Goal: Task Accomplishment & Management: Use online tool/utility

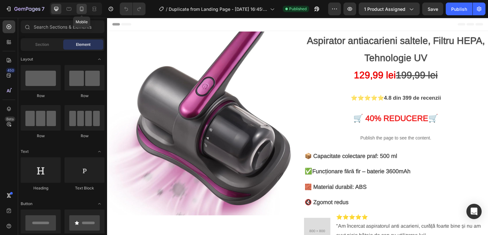
click at [85, 10] on icon at bounding box center [81, 9] width 6 height 6
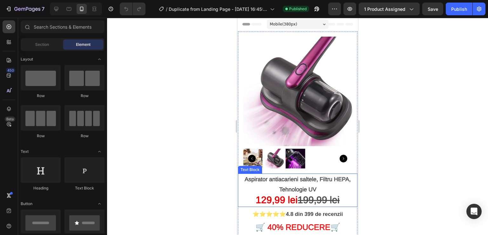
click at [341, 174] on p "Aspirator antiacarieni saltele, Filtru HEPA, Tehnologie UV" at bounding box center [297, 184] width 118 height 21
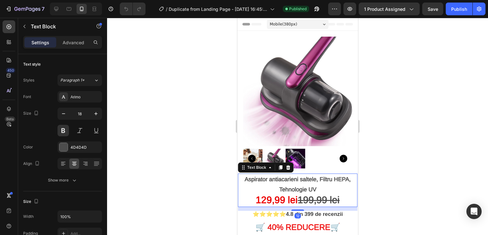
click at [344, 174] on p "Aspirator antiacarieni saltele, Filtru HEPA, Tehnologie UV" at bounding box center [297, 184] width 118 height 21
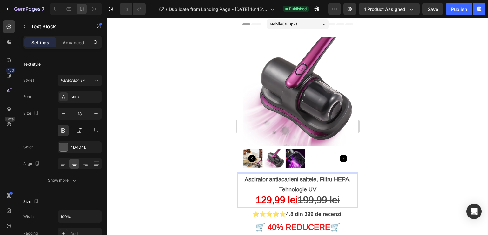
click at [346, 174] on p "Aspirator antiacarieni saltele, Filtru HEPA, Tehnologie UV" at bounding box center [297, 184] width 118 height 21
click at [323, 175] on p "Aspirator antiacarieni saltele, Fi, Tehnologie UV" at bounding box center [297, 184] width 118 height 21
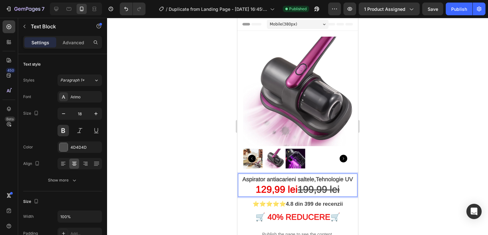
click at [390, 159] on div at bounding box center [297, 126] width 381 height 217
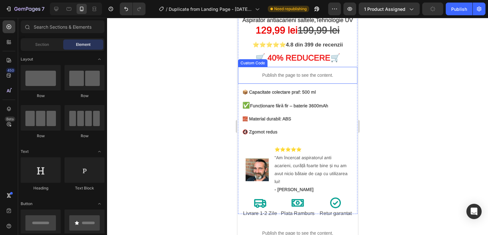
scroll to position [127, 0]
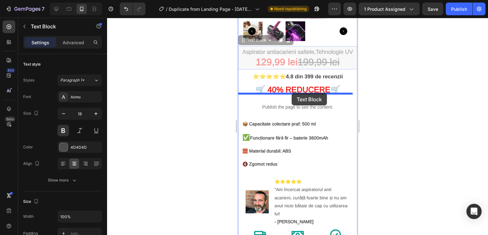
drag, startPoint x: 290, startPoint y: 57, endPoint x: 291, endPoint y: 93, distance: 35.6
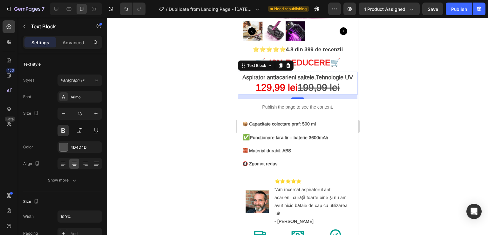
click at [392, 79] on div at bounding box center [297, 126] width 381 height 217
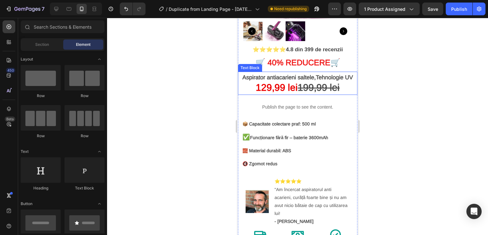
click at [286, 73] on p "Aspirator antiacarieni saltele,Tehnologie UV" at bounding box center [297, 77] width 118 height 10
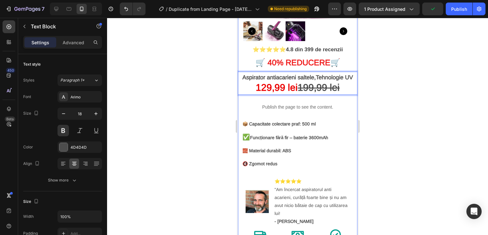
drag, startPoint x: 297, startPoint y: 78, endPoint x: 297, endPoint y: 51, distance: 27.3
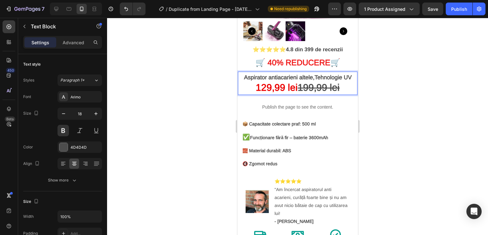
click at [310, 72] on p "Aspirator antiacarieni altele,Tehnologie UV" at bounding box center [297, 77] width 118 height 10
click at [340, 72] on p "Aspirator antiacarieni,Tehnologie UV" at bounding box center [297, 77] width 118 height 10
drag, startPoint x: 343, startPoint y: 72, endPoint x: 249, endPoint y: 67, distance: 94.5
click at [249, 72] on p "Aspirator antiacarieni,Tehnologie UV" at bounding box center [297, 77] width 118 height 10
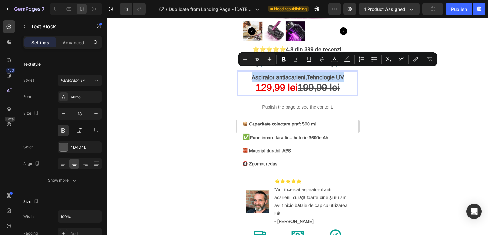
copy p "Aspirator antiacarieni,Tehnologie UV"
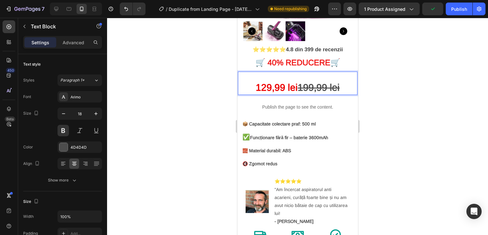
click at [399, 78] on div at bounding box center [297, 126] width 381 height 217
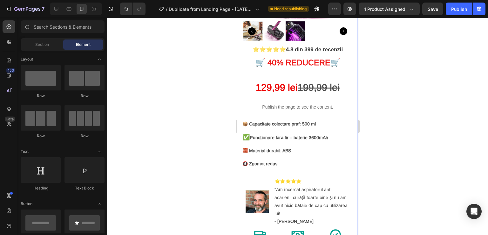
click at [284, 49] on div "⭐⭐⭐⭐⭐ 4.8 din 399 de recenzii Text Block 🛒 4 0% REDUCERE 🛒 Heading 12 9,99 lei …" at bounding box center [297, 151] width 119 height 211
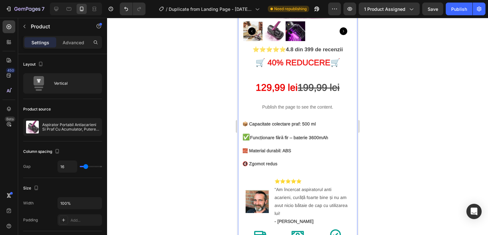
click at [271, 49] on div "⭐⭐⭐⭐⭐ 4.8 din 399 de recenzii Text Block 🛒 4 0% REDUCERE 🛒 Heading 12 9,99 lei …" at bounding box center [297, 151] width 119 height 211
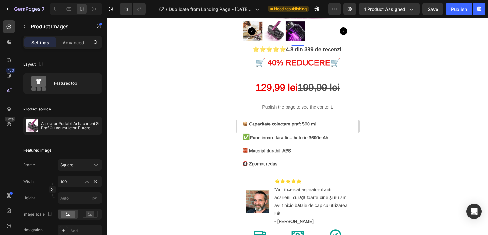
click at [285, 51] on div "⭐⭐⭐⭐⭐ 4.8 din 399 de recenzii Text Block 🛒 4 0% REDUCERE 🛒 Heading 12 9,99 lei …" at bounding box center [297, 151] width 119 height 211
click at [286, 50] on div "⭐⭐⭐⭐⭐ 4.8 din 399 de recenzii Text Block 🛒 4 0% REDUCERE 🛒 Heading 12 9,99 lei …" at bounding box center [297, 151] width 119 height 211
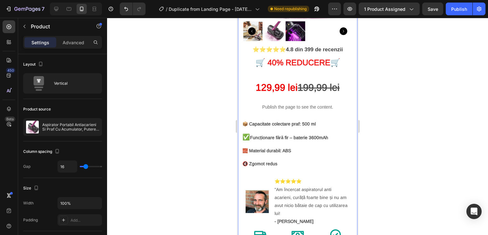
click at [286, 50] on div "⭐⭐⭐⭐⭐ 4.8 din 399 de recenzii Text Block 🛒 4 0% REDUCERE 🛒 Heading 12 9,99 lei …" at bounding box center [297, 151] width 119 height 211
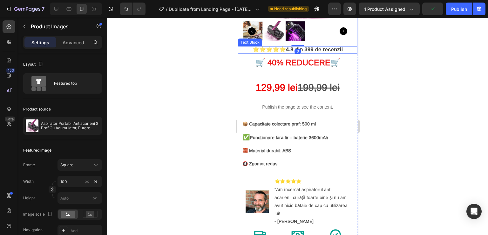
click at [281, 46] on strong "⭐⭐⭐⭐⭐" at bounding box center [268, 49] width 33 height 6
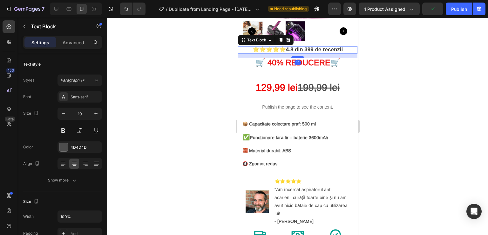
click at [283, 46] on strong "⭐⭐⭐⭐⭐" at bounding box center [268, 49] width 33 height 6
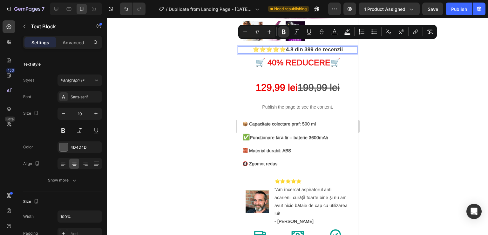
click at [284, 46] on strong "⭐⭐⭐⭐⭐" at bounding box center [268, 49] width 33 height 6
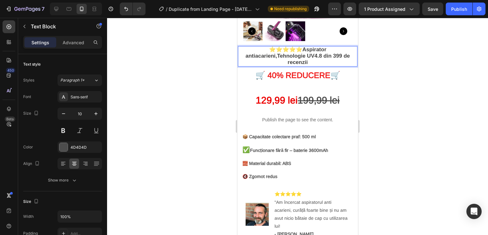
click at [300, 46] on strong "⭐⭐⭐⭐⭐Aspirator antiacarieni,Tehnologie UV" at bounding box center [285, 52] width 81 height 12
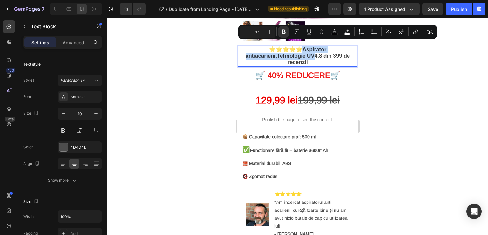
drag, startPoint x: 311, startPoint y: 51, endPoint x: 303, endPoint y: 44, distance: 10.8
click at [303, 46] on strong "⭐⭐⭐⭐⭐Aspirator antiacarieni,Tehnologie UV" at bounding box center [285, 52] width 81 height 12
copy strong "Aspirator antiacarieni,Tehnologie UV"
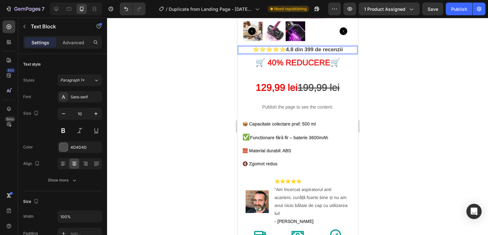
click at [252, 46] on strong "⭐⭐⭐⭐⭐" at bounding box center [268, 49] width 33 height 6
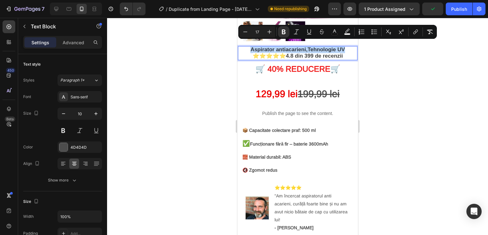
drag, startPoint x: 341, startPoint y: 44, endPoint x: 248, endPoint y: 46, distance: 93.1
click at [250, 46] on strong "Aspirator antiacarieni,Tehnologie UV" at bounding box center [297, 49] width 94 height 6
click at [273, 31] on button "Plus" at bounding box center [269, 31] width 11 height 11
type input "19"
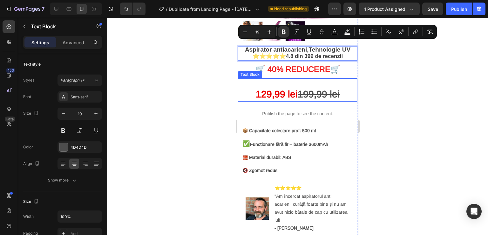
click at [299, 79] on p "Rich Text Editor. Editing area: main" at bounding box center [297, 84] width 118 height 10
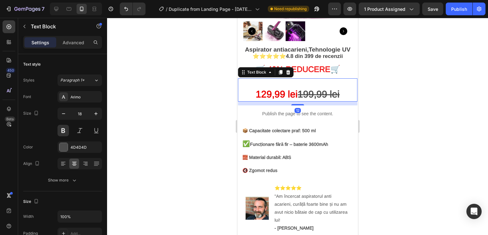
click at [309, 78] on div "12 9,99 lei 199,99 lei" at bounding box center [297, 89] width 119 height 23
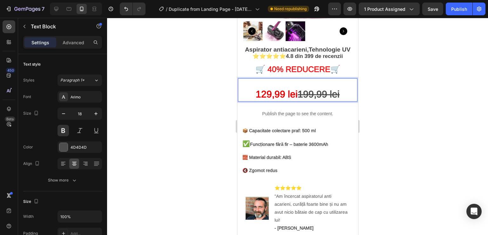
click at [249, 79] on p "Rich Text Editor. Editing area: main" at bounding box center [297, 84] width 118 height 10
click at [263, 79] on p "Rich Text Editor. Editing area: main" at bounding box center [297, 84] width 118 height 10
click at [250, 82] on p "Rich Text Editor. Editing area: main" at bounding box center [297, 84] width 118 height 10
drag, startPoint x: 257, startPoint y: 81, endPoint x: 262, endPoint y: 78, distance: 5.8
click at [258, 80] on p "Rich Text Editor. Editing area: main" at bounding box center [297, 84] width 118 height 10
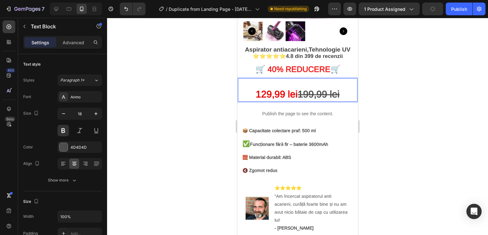
click at [261, 79] on p "Rich Text Editor. Editing area: main" at bounding box center [297, 84] width 118 height 10
click at [398, 89] on div at bounding box center [297, 126] width 381 height 217
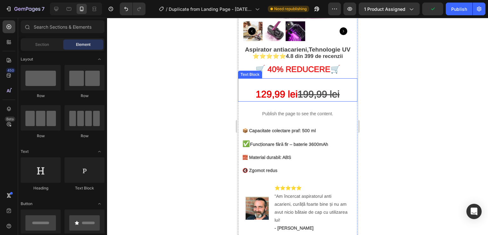
click at [262, 79] on p "Rich Text Editor. Editing area: main" at bounding box center [297, 84] width 118 height 10
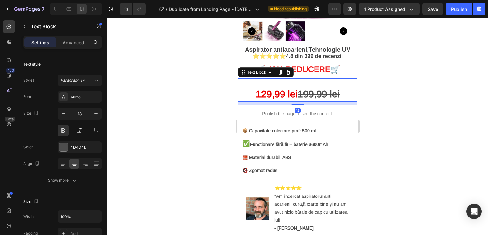
click at [261, 79] on p "Rich Text Editor. Editing area: main" at bounding box center [297, 84] width 118 height 10
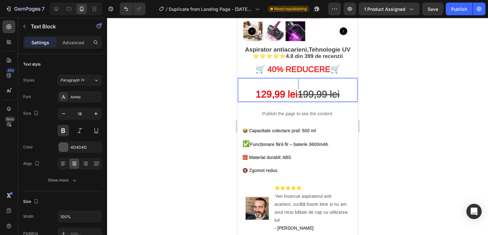
click at [261, 79] on p "Rich Text Editor. Editing area: main" at bounding box center [297, 84] width 118 height 10
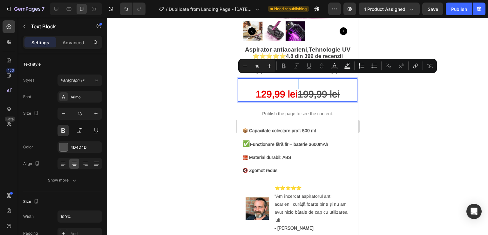
click at [261, 79] on p "Rich Text Editor. Editing area: main" at bounding box center [297, 84] width 118 height 10
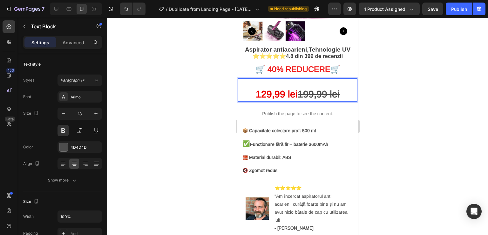
click at [256, 89] on span "12" at bounding box center [261, 94] width 11 height 10
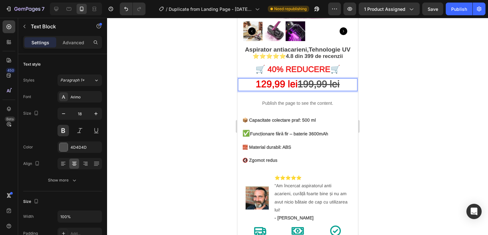
click at [423, 93] on div at bounding box center [297, 126] width 381 height 217
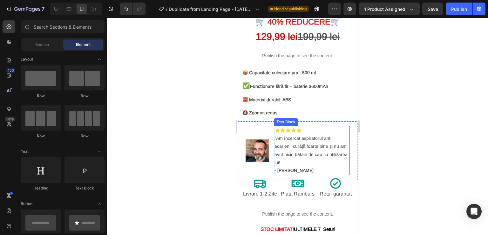
scroll to position [191, 0]
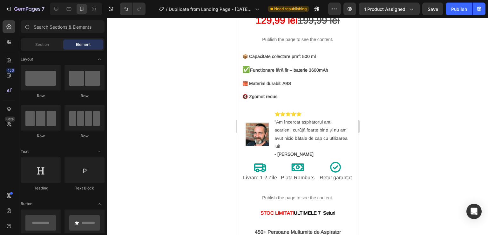
click at [468, 126] on div at bounding box center [297, 126] width 381 height 217
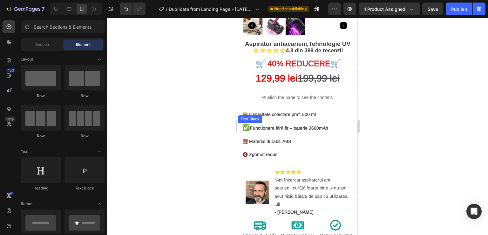
scroll to position [127, 0]
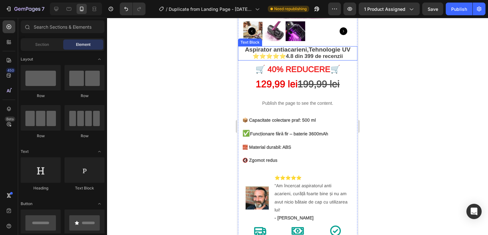
click at [290, 53] on strong "4.8 din 399 de recenzii" at bounding box center [314, 56] width 57 height 6
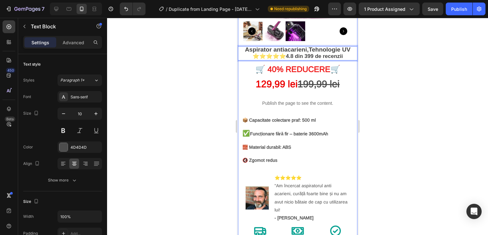
click at [340, 58] on div "Aspirator antiacarieni,Tehnologie UV ⭐⭐⭐⭐⭐ 4.8 din 399 de recenzii Text Block 1…" at bounding box center [297, 149] width 119 height 207
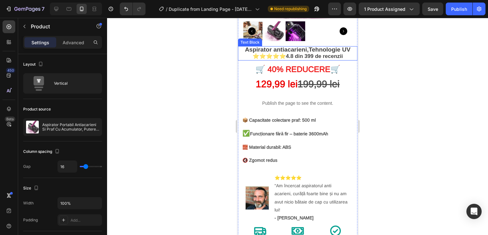
click at [346, 53] on p "⭐⭐⭐⭐⭐ 4.8 din 399 de recenzii" at bounding box center [297, 56] width 118 height 6
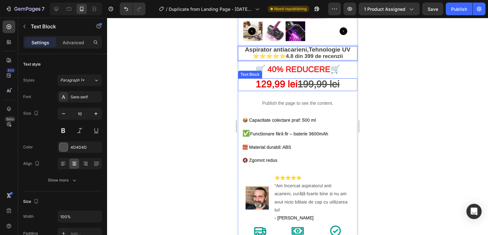
click at [193, 73] on div at bounding box center [297, 126] width 381 height 217
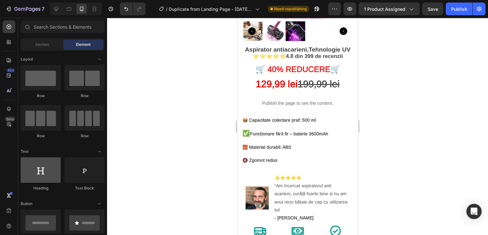
click at [34, 175] on div at bounding box center [41, 169] width 40 height 25
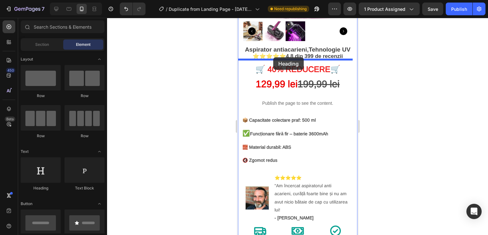
drag, startPoint x: 247, startPoint y: 107, endPoint x: 273, endPoint y: 57, distance: 56.3
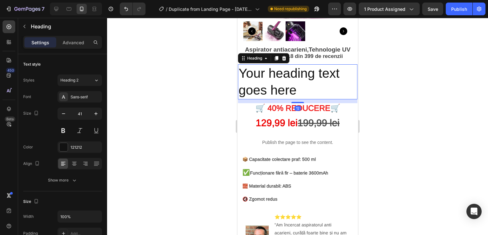
click at [299, 85] on h2 "Your heading text goes here" at bounding box center [297, 81] width 119 height 35
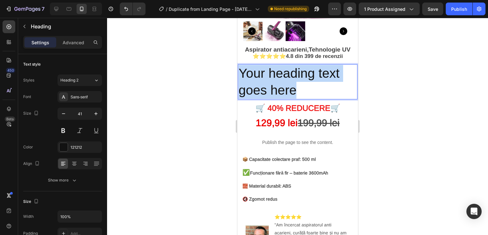
drag, startPoint x: 299, startPoint y: 85, endPoint x: 185, endPoint y: 75, distance: 114.5
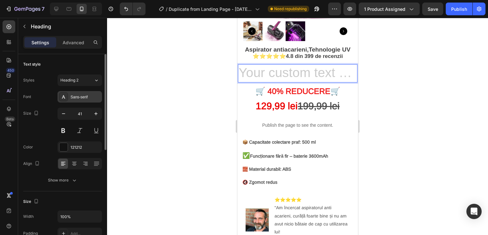
click at [86, 96] on div "Sans-serif" at bounding box center [86, 97] width 30 height 6
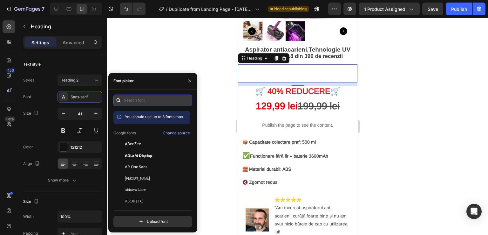
click at [148, 101] on input "text" at bounding box center [152, 99] width 79 height 11
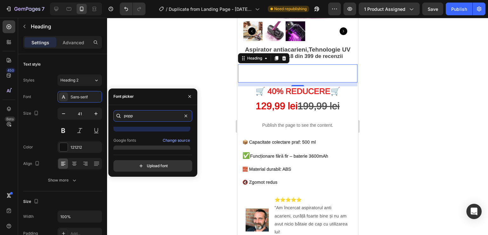
scroll to position [16, 0]
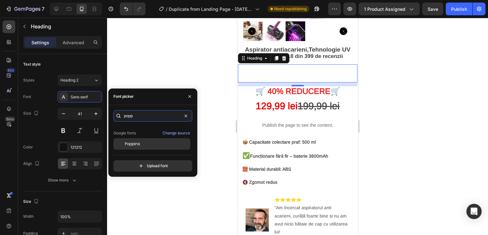
type input "popp"
click at [157, 142] on div "Poppins" at bounding box center [157, 144] width 64 height 6
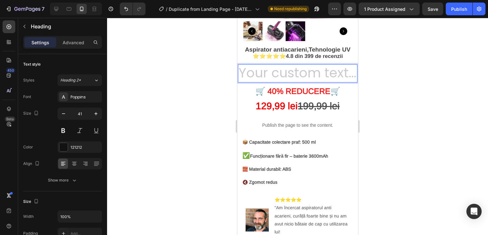
click at [258, 70] on h2 "Rich Text Editor. Editing area: main" at bounding box center [297, 73] width 119 height 18
click at [65, 115] on icon "button" at bounding box center [63, 113] width 6 height 6
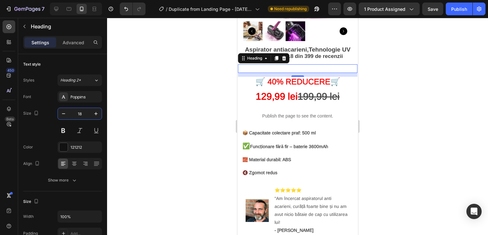
type input "18"
click at [267, 65] on p "Rich Text Editor. Editing area: main" at bounding box center [297, 68] width 118 height 7
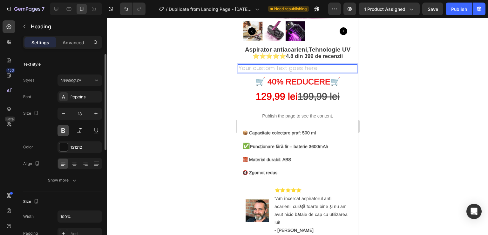
click at [62, 131] on button at bounding box center [63, 130] width 11 height 11
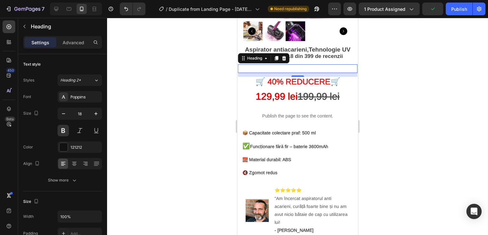
click at [262, 64] on h2 "Rich Text Editor. Editing area: main" at bounding box center [297, 68] width 119 height 9
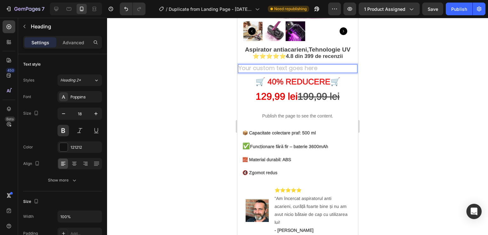
click at [249, 64] on h2 "Rich Text Editor. Editing area: main" at bounding box center [297, 68] width 119 height 9
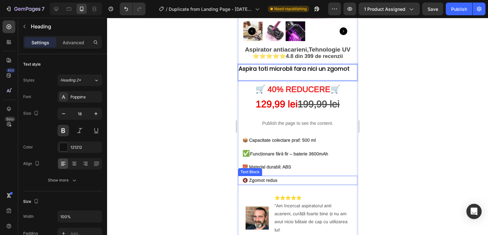
click at [247, 177] on strong "🔇 Zgomot redus" at bounding box center [259, 179] width 35 height 5
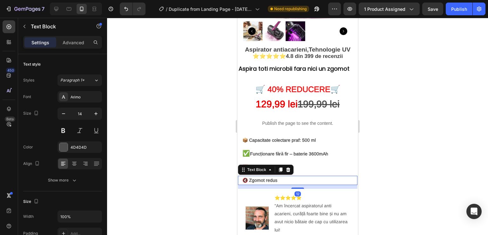
click at [246, 177] on strong "🔇 Zgomot redus" at bounding box center [259, 179] width 35 height 5
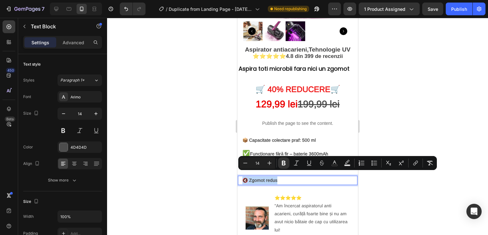
click at [246, 177] on strong "🔇 Zgomot redus" at bounding box center [259, 179] width 35 height 5
click at [244, 177] on strong "🔇 Zgomot redus" at bounding box center [259, 179] width 35 height 5
copy strong "🔇"
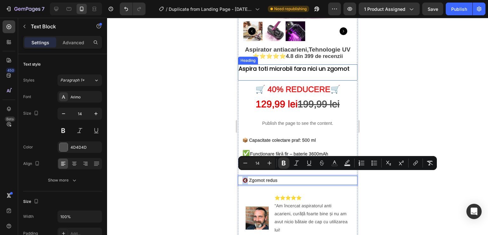
click at [239, 65] on p "Aspira toti microbii fara nici un zgomot" at bounding box center [297, 72] width 118 height 15
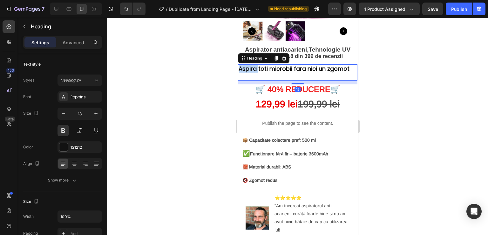
click at [239, 65] on p "Aspira toti microbii fara nici un zgomot" at bounding box center [297, 72] width 118 height 15
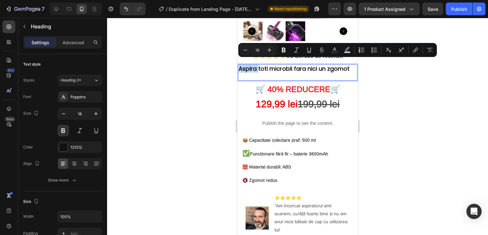
click at [239, 65] on p "Aspira toti microbii fara nici un zgomot" at bounding box center [297, 72] width 118 height 15
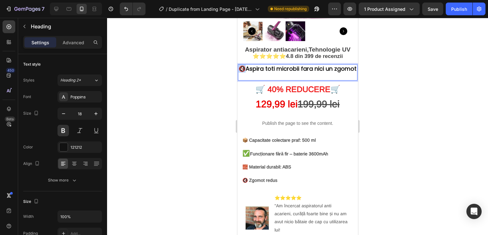
drag, startPoint x: 242, startPoint y: 64, endPoint x: 236, endPoint y: 64, distance: 6.0
copy strong "🔇"
click at [349, 65] on p "Aspira toti microbii fara nici un zgomot" at bounding box center [297, 72] width 118 height 15
drag, startPoint x: 245, startPoint y: 70, endPoint x: 238, endPoint y: 70, distance: 7.6
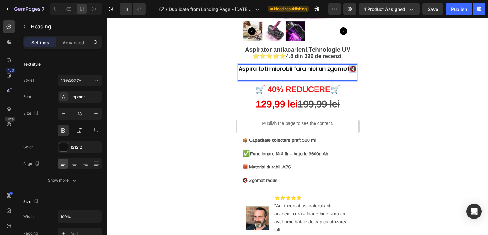
click at [238, 70] on h2 "Aspira toti microbii fara nici un zgomot 🔇" at bounding box center [297, 72] width 119 height 16
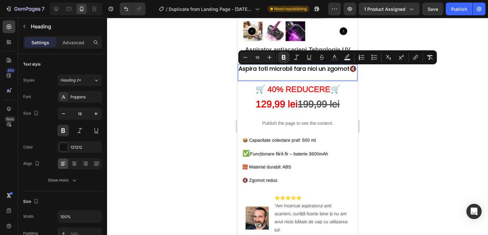
click at [296, 77] on p "Aspira toti microbii fara nici un zgomot 🔇" at bounding box center [297, 72] width 118 height 15
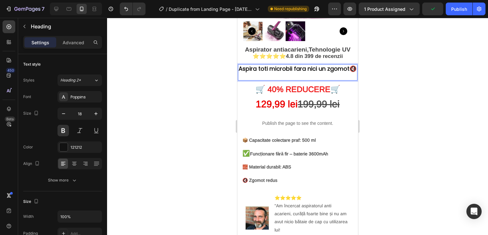
click at [318, 65] on p "Aspira toti microbii fara nici un zgomot 🔇" at bounding box center [297, 72] width 118 height 15
click at [293, 66] on p "Aspira toti microbii fara niciun zgomot 🔇" at bounding box center [297, 72] width 118 height 15
drag, startPoint x: 247, startPoint y: 70, endPoint x: 260, endPoint y: 71, distance: 13.1
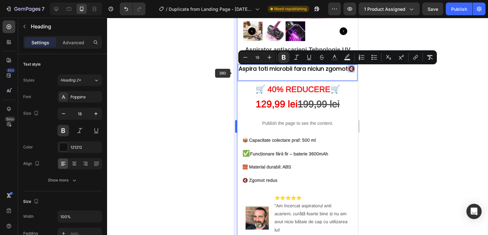
copy strong "🔇"
click at [344, 69] on p "Aspira toti microbii fara niciun zgomot 🔇" at bounding box center [297, 72] width 118 height 15
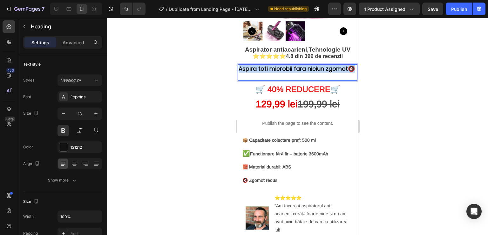
drag, startPoint x: 215, startPoint y: 58, endPoint x: 449, endPoint y: 75, distance: 235.5
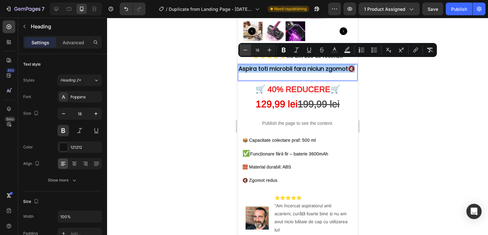
click at [245, 50] on icon "Editor contextual toolbar" at bounding box center [245, 50] width 4 height 0
type input "17"
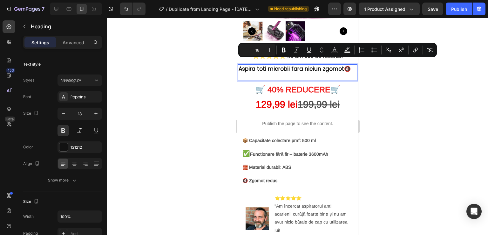
click at [300, 74] on p "Aspira toti microbii fara niciun zgomot 🔇" at bounding box center [297, 72] width 118 height 15
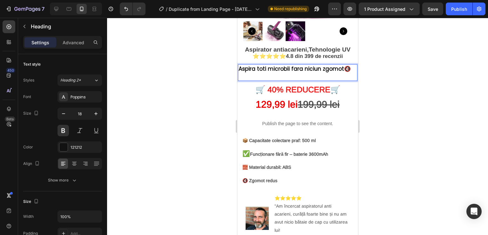
click at [312, 66] on span "Aspira toti microbii fara niciun zgomot 🔇" at bounding box center [294, 69] width 112 height 8
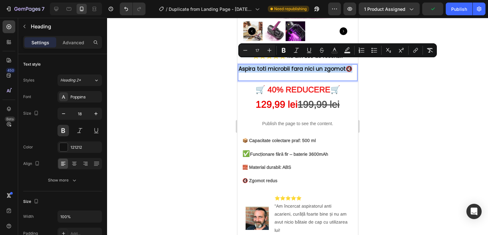
drag, startPoint x: 349, startPoint y: 63, endPoint x: 239, endPoint y: 66, distance: 109.4
click at [239, 66] on span "Aspira toti microbii fara nici un zgomot 🔇" at bounding box center [295, 69] width 114 height 8
click at [374, 50] on icon "Editor contextual toolbar" at bounding box center [375, 50] width 4 height 0
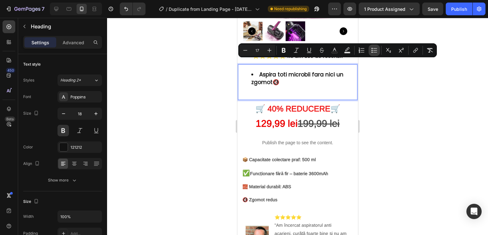
click at [375, 51] on icon "Editor contextual toolbar" at bounding box center [374, 50] width 6 height 6
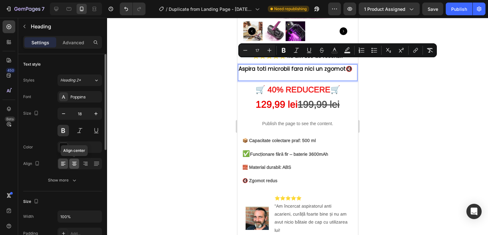
click at [76, 164] on icon at bounding box center [74, 164] width 4 height 1
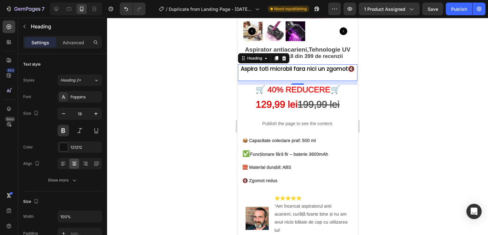
click at [347, 70] on p "Aspira toti microbii fara nici un zgomot 🔇" at bounding box center [297, 72] width 118 height 15
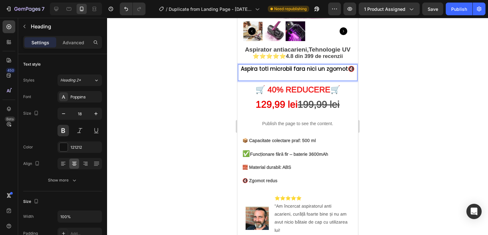
click at [390, 71] on div at bounding box center [297, 126] width 381 height 217
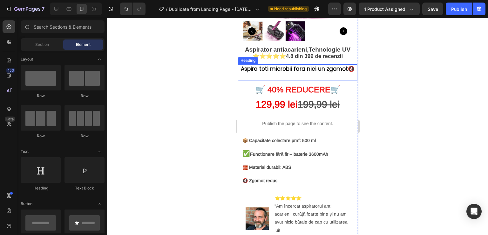
click at [320, 75] on h2 "⁠⁠⁠⁠⁠⁠⁠ Aspira toti microbii fara nici un zgomot 🔇" at bounding box center [297, 72] width 119 height 17
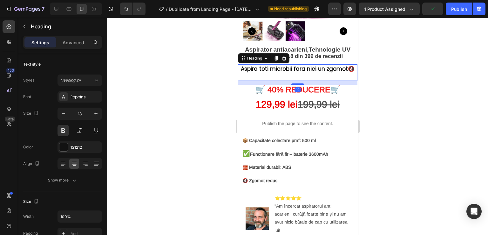
click at [419, 77] on div at bounding box center [297, 126] width 381 height 217
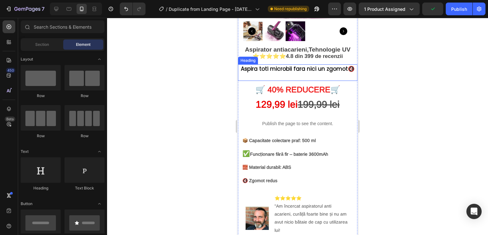
click at [281, 73] on p "⁠⁠⁠⁠⁠⁠⁠ Aspira toti microbii fara nici un zgomot 🔇" at bounding box center [297, 72] width 118 height 15
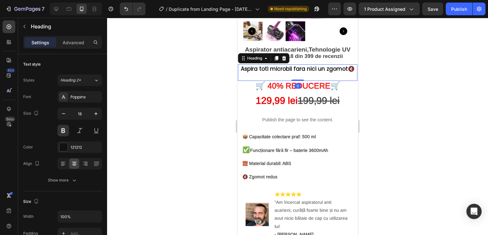
drag, startPoint x: 297, startPoint y: 78, endPoint x: 297, endPoint y: 69, distance: 9.2
click at [297, 69] on div "⁠⁠⁠⁠⁠⁠⁠ Aspira toti microbii fara nici un zgomot 🔇 Heading 0" at bounding box center [297, 72] width 119 height 17
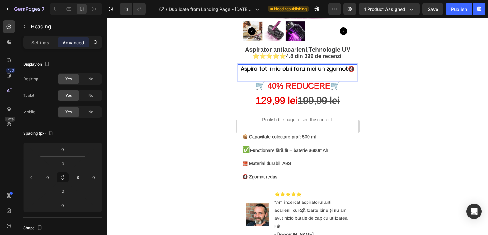
click at [291, 71] on p "Aspira toti microbii fara nici un zgomot 🔇" at bounding box center [297, 72] width 118 height 15
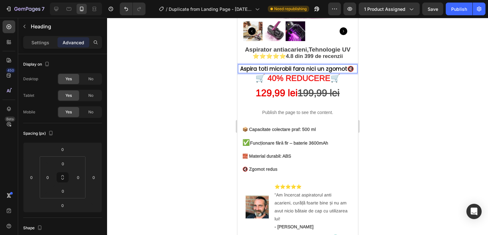
click at [380, 70] on div at bounding box center [297, 126] width 381 height 217
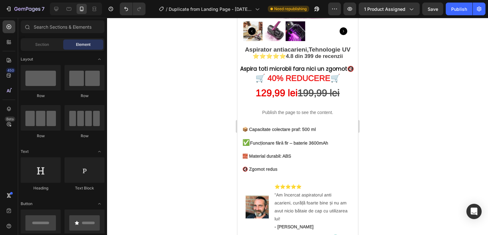
click at [398, 58] on div at bounding box center [297, 126] width 381 height 217
click at [34, 172] on div at bounding box center [41, 169] width 40 height 25
click at [37, 171] on div at bounding box center [41, 169] width 40 height 25
click at [149, 147] on div at bounding box center [297, 126] width 381 height 217
click at [290, 65] on span "Aspira toti microbii fara nici un zgomot 🔇" at bounding box center [297, 69] width 114 height 8
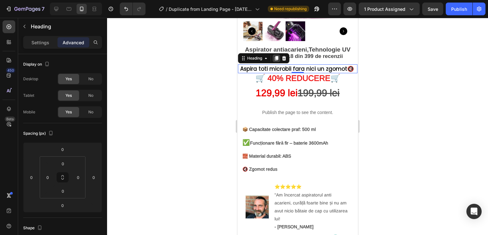
click at [275, 56] on icon at bounding box center [276, 58] width 5 height 5
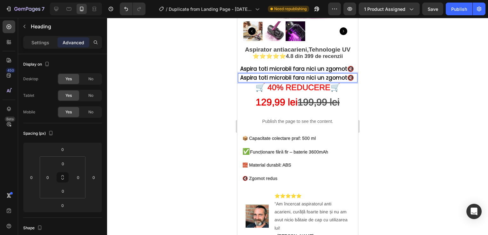
click at [282, 74] on span "Aspira toti microbii fara nici un zgomot 🔇" at bounding box center [297, 78] width 114 height 8
click at [270, 74] on span "Aspira toti microbii fara nici un zgomot 🔇" at bounding box center [297, 78] width 114 height 8
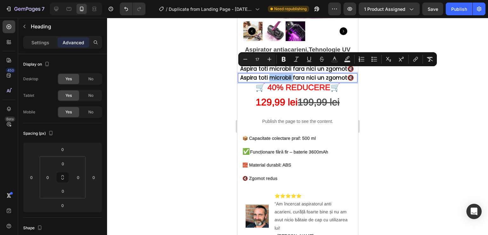
click at [481, 126] on div at bounding box center [297, 126] width 381 height 217
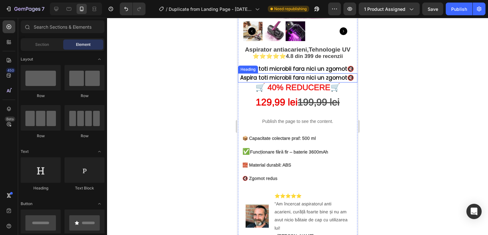
click at [280, 74] on span "Aspira toti microbii fara nici un zgomot 🔇" at bounding box center [297, 78] width 114 height 8
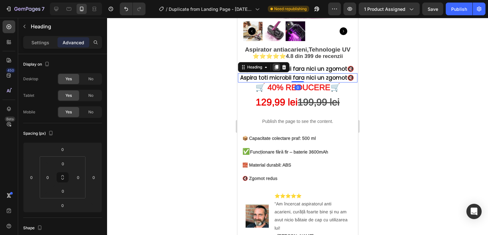
click at [275, 65] on icon at bounding box center [276, 67] width 3 height 4
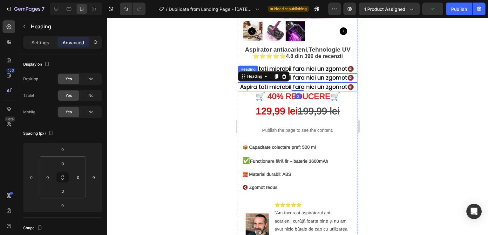
click at [351, 74] on p "⁠⁠⁠⁠⁠⁠⁠ Aspira toti microbii fara nici un zgomot 🔇" at bounding box center [297, 78] width 118 height 8
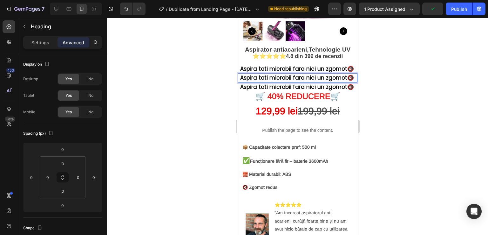
click at [349, 74] on strong "🔇" at bounding box center [350, 78] width 7 height 8
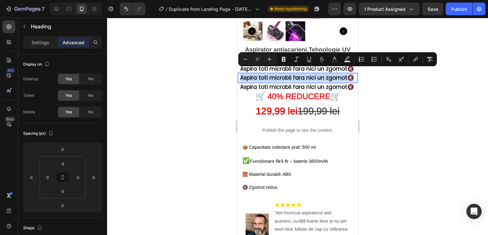
drag, startPoint x: 345, startPoint y: 72, endPoint x: 238, endPoint y: 70, distance: 107.1
click at [240, 74] on span "Aspira toti microbii fara nici un zgomot 🔇" at bounding box center [297, 78] width 114 height 8
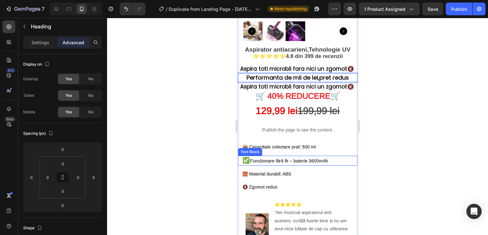
click at [249, 157] on strong "✅" at bounding box center [246, 160] width 8 height 7
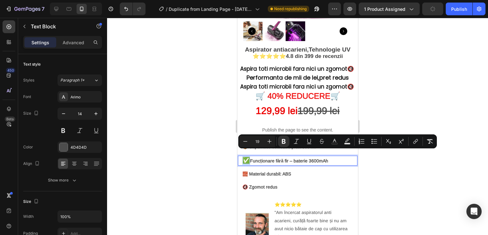
drag, startPoint x: 250, startPoint y: 154, endPoint x: 243, endPoint y: 154, distance: 7.0
click at [243, 157] on strong "✅" at bounding box center [246, 160] width 8 height 7
copy strong "✅"
click at [346, 74] on p "Performanta de mii de lei,pret redus" at bounding box center [297, 77] width 118 height 7
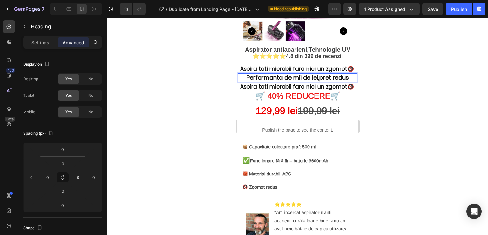
click at [346, 74] on p "Performanta de mii de lei,pret redus" at bounding box center [297, 77] width 118 height 7
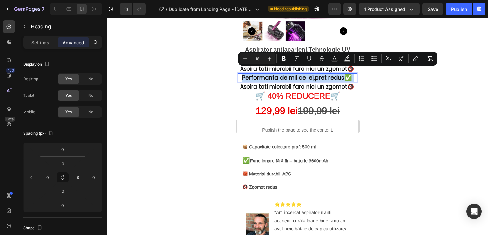
drag, startPoint x: 304, startPoint y: 80, endPoint x: 244, endPoint y: 75, distance: 60.2
click at [244, 75] on p "Performanta de mii de lei,pret redus ✅" at bounding box center [297, 77] width 118 height 7
click at [243, 63] on button "Minus" at bounding box center [245, 58] width 11 height 11
type input "17"
click at [453, 115] on div at bounding box center [297, 126] width 381 height 217
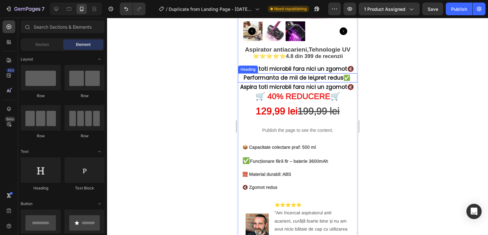
click at [243, 74] on span "Performanta de mii de lei,pret redus ✅" at bounding box center [297, 78] width 108 height 8
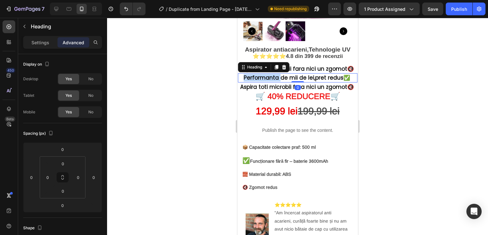
click at [243, 74] on span "Performanta de mii de lei,pret redus ✅" at bounding box center [297, 78] width 108 height 8
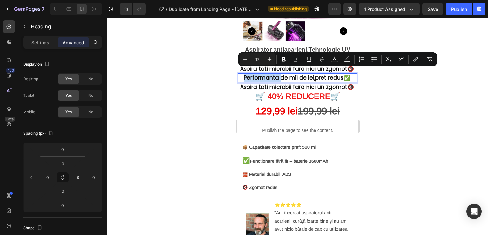
click at [243, 74] on span "Performanta de mii de lei,pret redus ✅" at bounding box center [297, 78] width 108 height 8
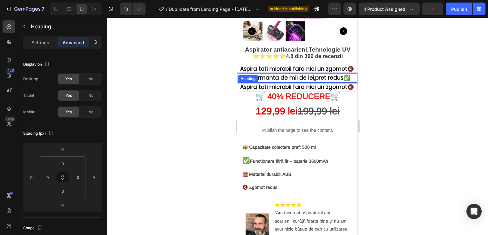
click at [322, 83] on span "Aspira toti microbii fara nici un zgomot 🔇" at bounding box center [297, 87] width 114 height 8
click at [326, 83] on span "Aspira toti microbii fara nici un zgomot 🔇" at bounding box center [297, 87] width 114 height 8
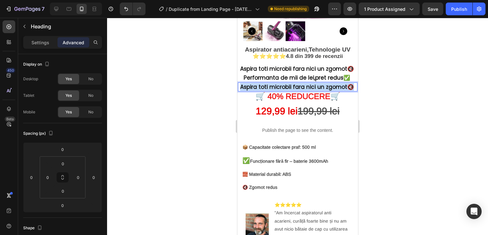
drag, startPoint x: 350, startPoint y: 80, endPoint x: 240, endPoint y: 83, distance: 110.6
click at [239, 83] on p "Aspira toti microbii fara nici un zgomot 🔇" at bounding box center [297, 87] width 118 height 8
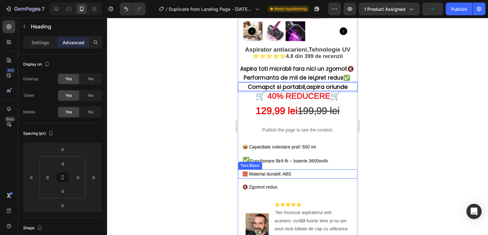
click at [247, 171] on p "🧱 Material durabil: ABS" at bounding box center [297, 174] width 111 height 8
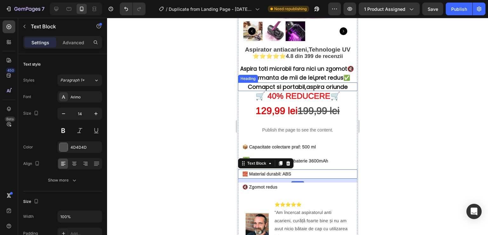
click at [303, 83] on p "Comapct si portabil,aspira oriunde" at bounding box center [297, 86] width 118 height 7
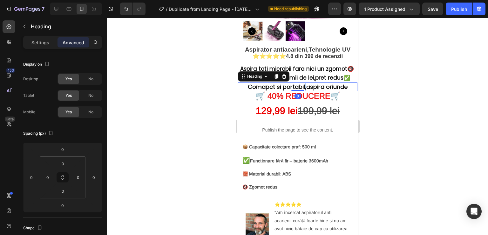
click at [301, 83] on p "Comapct si portabil,aspira oriunde" at bounding box center [297, 86] width 118 height 7
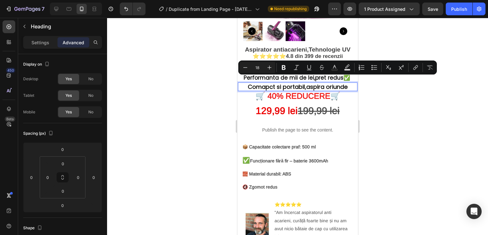
click at [263, 83] on p "Comapct si portabil,aspira oriunde" at bounding box center [297, 86] width 118 height 7
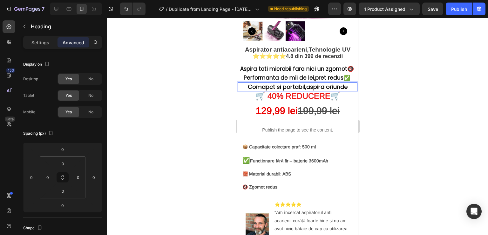
click at [272, 83] on p "Comapct si portabil,aspira oriunde" at bounding box center [297, 86] width 118 height 7
click at [248, 144] on strong "📦 Capacitate colectare praf: 500 ml" at bounding box center [278, 146] width 73 height 5
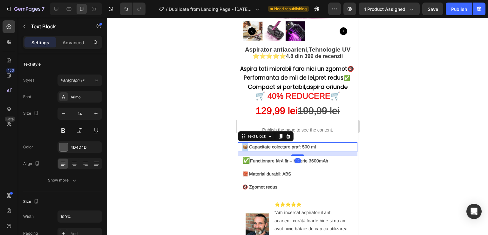
copy strong "📦"
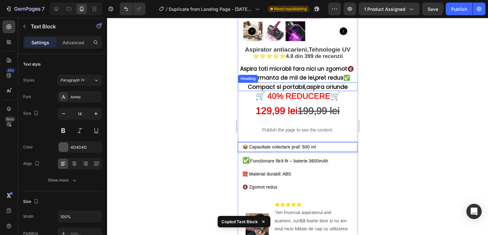
click at [346, 83] on p "Compact si portabil,aspira oriunde" at bounding box center [297, 86] width 118 height 7
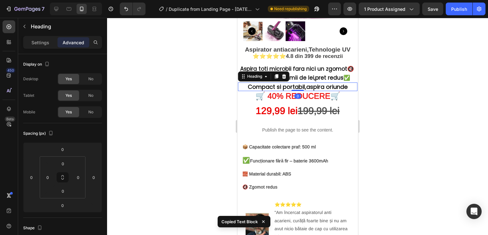
click at [345, 83] on p "Compact si portabil,aspira oriunde" at bounding box center [297, 86] width 118 height 7
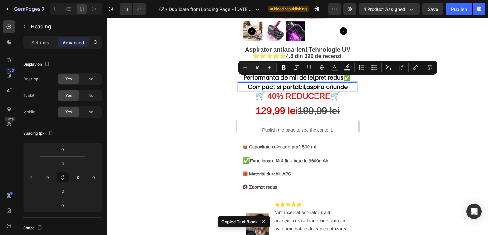
click at [345, 83] on p "Compact si portabil,aspira oriunde" at bounding box center [297, 86] width 118 height 7
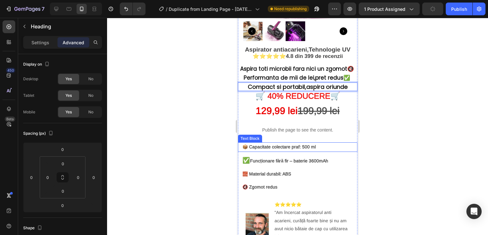
click at [248, 144] on strong "📦 Capacitate colectare praf: 500 ml" at bounding box center [278, 146] width 73 height 5
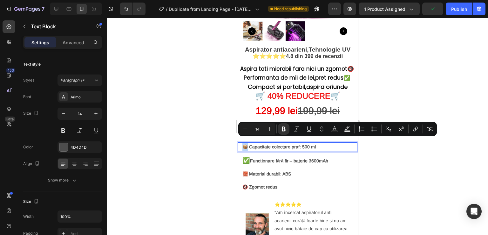
drag, startPoint x: 249, startPoint y: 140, endPoint x: 242, endPoint y: 141, distance: 6.3
click at [242, 144] on strong "📦 Capacitate colectare praf: 500 ml" at bounding box center [278, 146] width 73 height 5
copy strong "📦"
click at [346, 83] on p "Compact si portabil,aspira oriunde" at bounding box center [297, 86] width 118 height 7
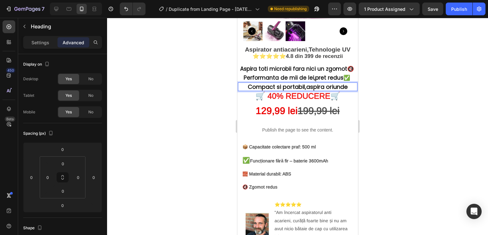
click at [346, 83] on p "Compact si portabil,aspira oriunde" at bounding box center [297, 86] width 118 height 7
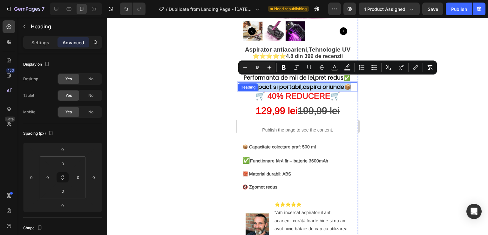
drag, startPoint x: 349, startPoint y: 82, endPoint x: 243, endPoint y: 89, distance: 106.1
click at [243, 89] on div "Aspirator antiacarieni,Tehnologie UV ⭐⭐⭐⭐⭐ 4.8 din 399 de recenzii Text Block ⁠…" at bounding box center [297, 163] width 119 height 234
click at [262, 83] on p "Compact si portabil,aspira oriunde 📦" at bounding box center [297, 86] width 118 height 7
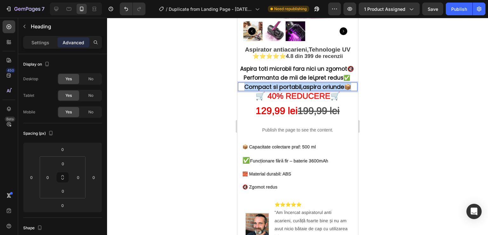
click at [262, 83] on p "Compact si portabil,aspira oriunde 📦" at bounding box center [297, 86] width 118 height 7
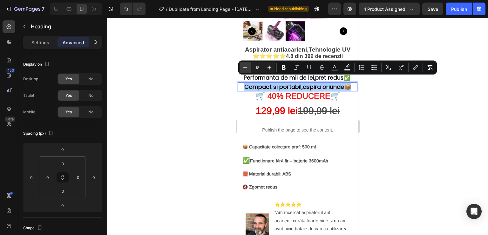
click at [248, 70] on icon "Editor contextual toolbar" at bounding box center [245, 67] width 6 height 6
type input "17"
click at [397, 116] on div at bounding box center [297, 126] width 381 height 217
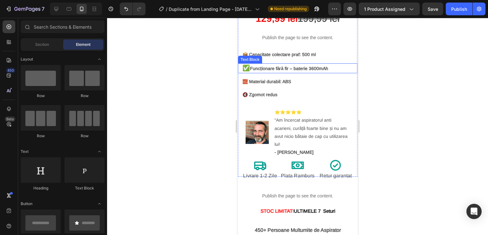
scroll to position [222, 0]
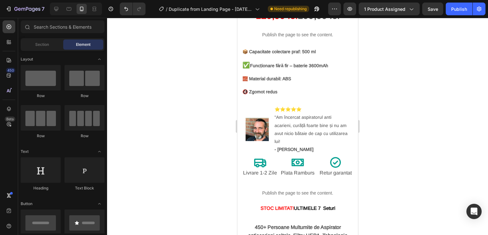
click at [488, 137] on div at bounding box center [297, 126] width 381 height 217
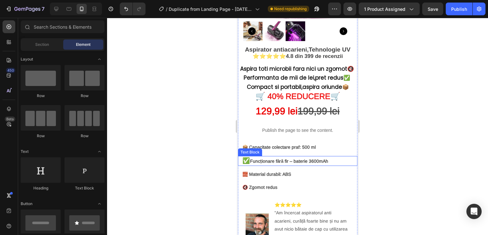
scroll to position [64, 0]
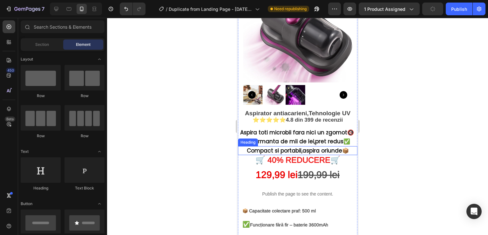
click at [347, 147] on p "⁠⁠⁠⁠⁠⁠⁠ Compact si portabil,aspira oriunde 📦" at bounding box center [297, 151] width 118 height 8
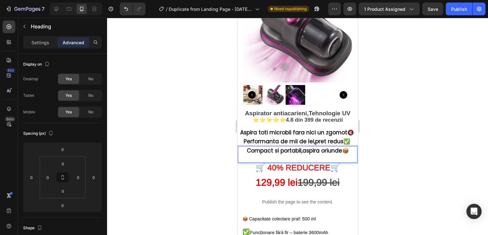
click at [393, 135] on div at bounding box center [297, 126] width 381 height 217
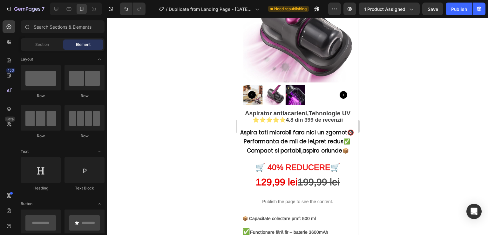
click at [410, 140] on div at bounding box center [297, 126] width 381 height 217
click at [386, 133] on div at bounding box center [297, 126] width 381 height 217
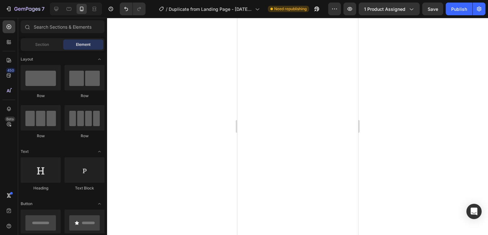
scroll to position [731, 0]
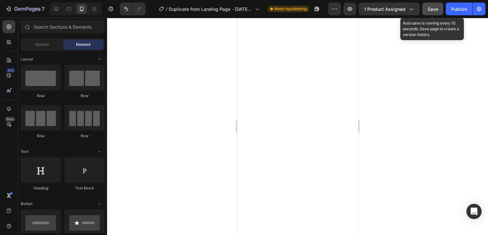
click at [439, 10] on button "Save" at bounding box center [432, 9] width 21 height 13
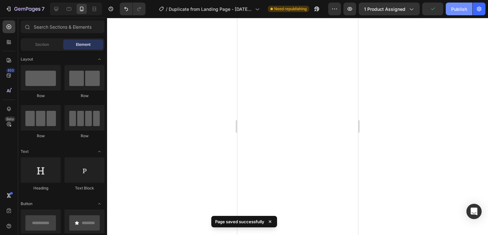
click at [463, 9] on div "Publish" at bounding box center [459, 9] width 16 height 7
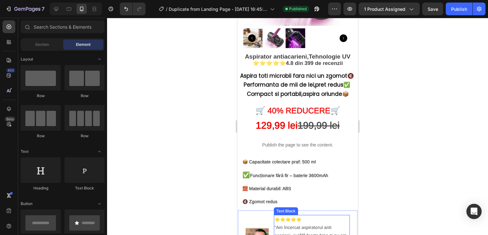
scroll to position [95, 0]
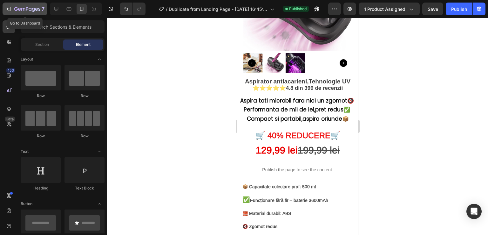
click at [10, 9] on icon "button" at bounding box center [8, 9] width 6 height 6
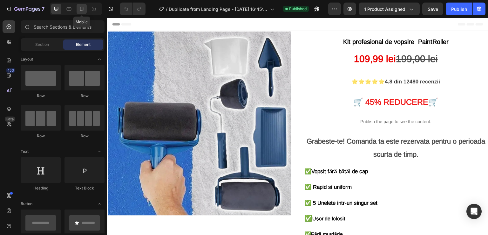
click at [83, 12] on icon at bounding box center [81, 9] width 6 height 6
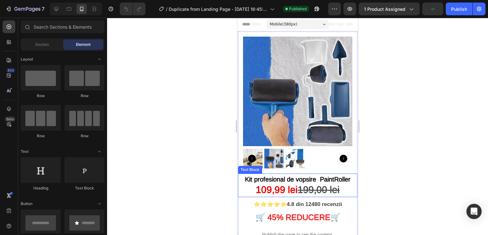
click at [339, 178] on p "Kit profesional de vopsire PaintRoller" at bounding box center [297, 179] width 118 height 10
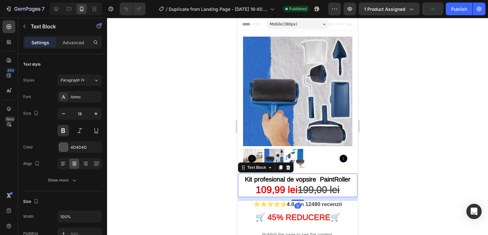
click at [386, 165] on div at bounding box center [297, 126] width 381 height 217
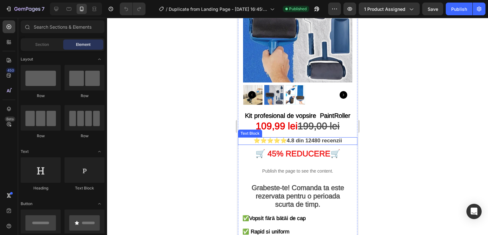
scroll to position [95, 0]
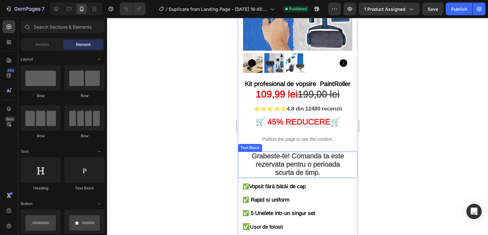
click at [317, 153] on strong "Grabeste-te! Comanda ta este rezervata pentru o perioada scurta de timp." at bounding box center [297, 164] width 92 height 25
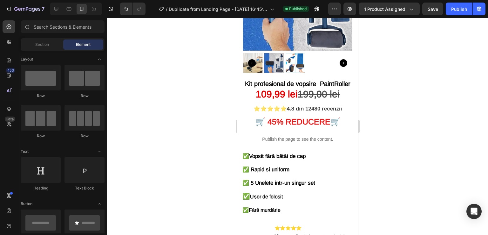
click at [402, 133] on div at bounding box center [297, 126] width 381 height 217
click at [341, 80] on span "Kit profesional de vopsire PaintRoller" at bounding box center [298, 83] width 106 height 7
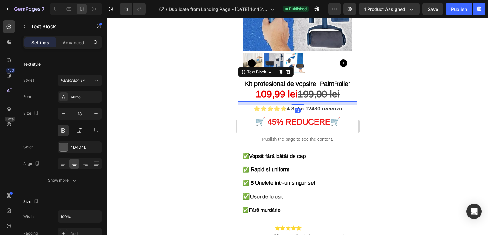
click at [338, 81] on span "Kit profesional de vopsire PaintRoller" at bounding box center [298, 83] width 106 height 7
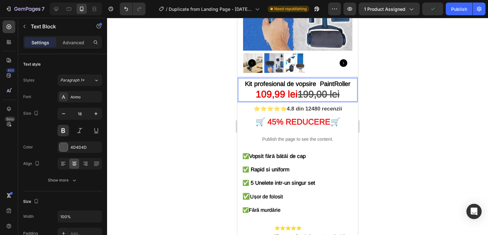
click at [263, 89] on strong "109,99 lei" at bounding box center [277, 94] width 42 height 10
drag, startPoint x: 344, startPoint y: 89, endPoint x: 247, endPoint y: 87, distance: 97.0
click at [247, 89] on p "109,99 lei 199,00 lei" at bounding box center [297, 94] width 118 height 11
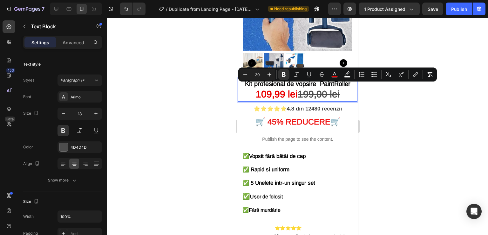
copy p "109,99 lei 199,00 lei"
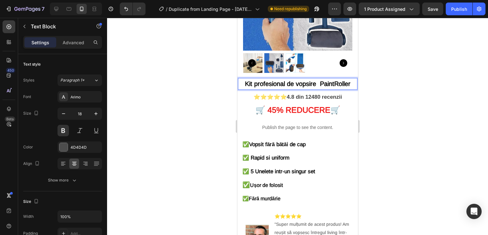
click at [378, 92] on div at bounding box center [297, 126] width 381 height 217
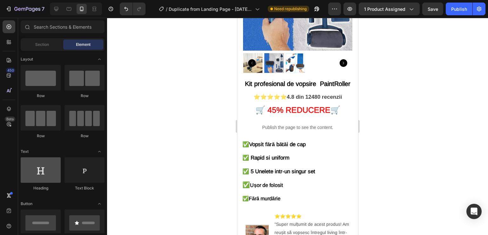
click at [49, 174] on div at bounding box center [41, 169] width 40 height 25
click at [48, 173] on div at bounding box center [41, 169] width 40 height 25
click at [38, 176] on div at bounding box center [41, 169] width 40 height 25
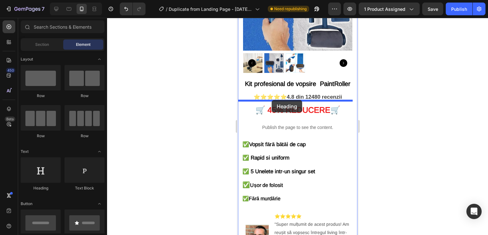
drag, startPoint x: 275, startPoint y: 194, endPoint x: 271, endPoint y: 100, distance: 93.8
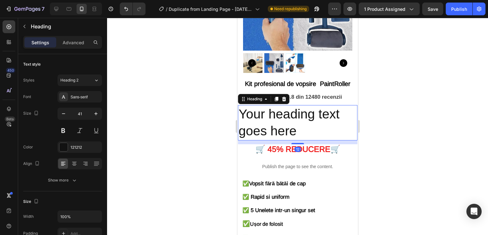
click at [300, 124] on h2 "Your heading text goes here" at bounding box center [297, 122] width 119 height 35
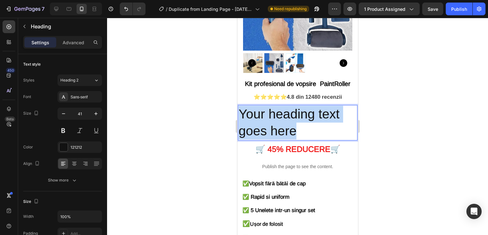
drag, startPoint x: 300, startPoint y: 129, endPoint x: 232, endPoint y: 107, distance: 71.7
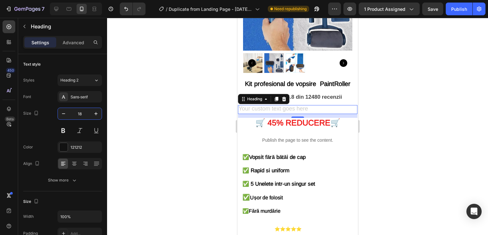
type input "18"
click at [261, 105] on h2 "Rich Text Editor. Editing area: main" at bounding box center [297, 109] width 119 height 9
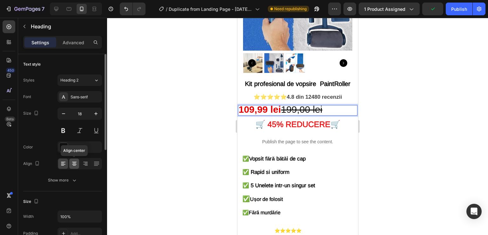
click at [75, 162] on icon at bounding box center [74, 163] width 6 height 6
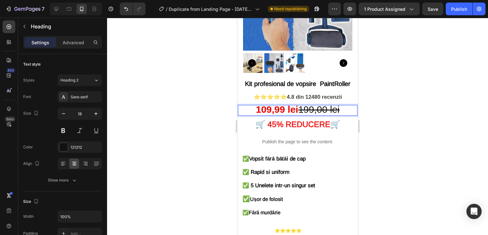
click at [318, 105] on s "199,00 lei" at bounding box center [318, 109] width 41 height 10
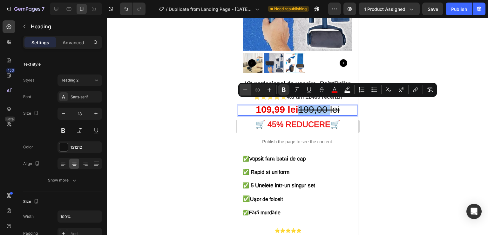
click at [246, 93] on button "Minus" at bounding box center [245, 89] width 11 height 11
type input "27"
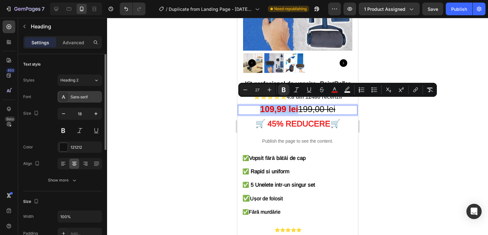
click at [80, 98] on div "Sans-serif" at bounding box center [86, 97] width 30 height 6
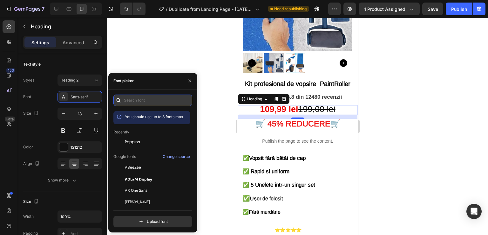
click at [169, 103] on input "text" at bounding box center [152, 99] width 79 height 11
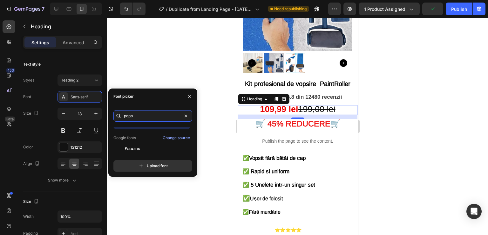
scroll to position [16, 0]
type input "popp"
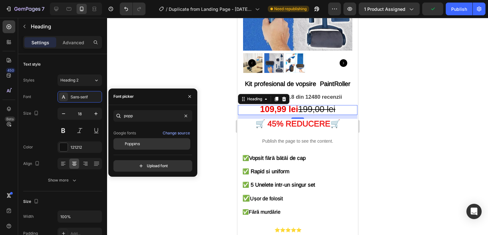
click at [139, 142] on span "Poppins" at bounding box center [132, 144] width 15 height 6
click at [411, 137] on div at bounding box center [297, 126] width 381 height 217
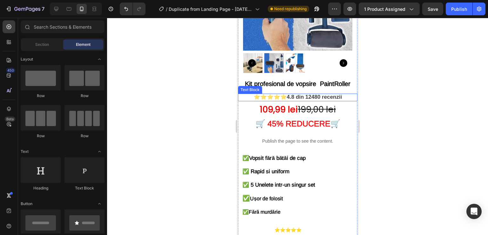
click at [313, 94] on strong "4.8 din 12480 recenzii" at bounding box center [314, 97] width 55 height 6
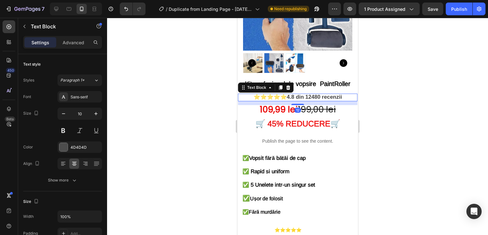
click at [319, 95] on strong "4.8 din 12480 recenzii" at bounding box center [314, 97] width 55 height 6
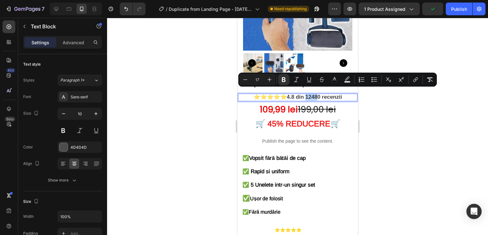
drag, startPoint x: 317, startPoint y: 92, endPoint x: 306, endPoint y: 91, distance: 11.9
click at [306, 94] on strong "4.8 din 12480 recenzii" at bounding box center [314, 97] width 55 height 6
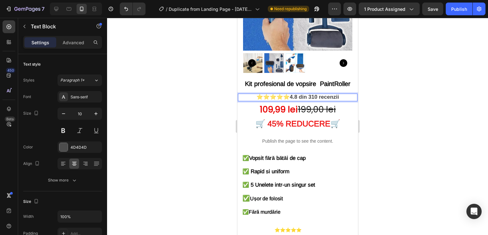
click at [372, 100] on div at bounding box center [297, 126] width 381 height 217
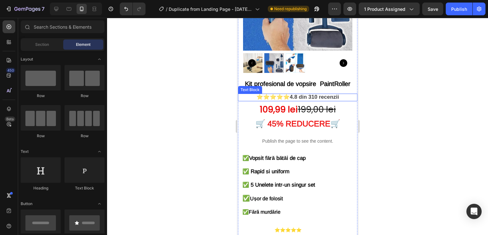
click at [335, 94] on strong "4.8 din 310 recenzii" at bounding box center [314, 97] width 49 height 6
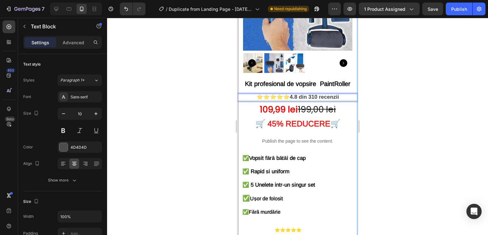
click at [277, 85] on div "Kit profesional de vopsire PaintRoller Text Block ⭐⭐⭐⭐⭐ 4.8 din 310 recenzii Te…" at bounding box center [297, 192] width 119 height 228
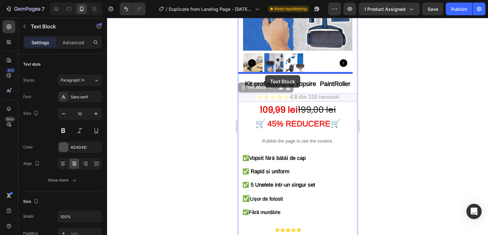
drag, startPoint x: 271, startPoint y: 72, endPoint x: 265, endPoint y: 75, distance: 6.6
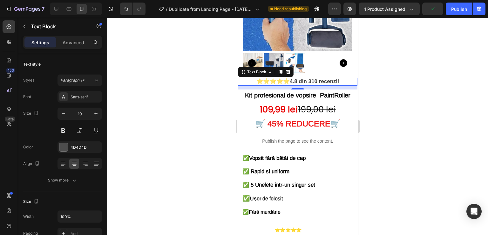
click at [378, 91] on div at bounding box center [297, 126] width 381 height 217
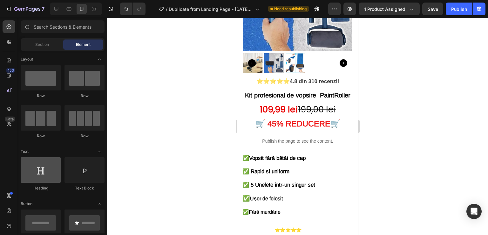
click at [37, 170] on div at bounding box center [41, 169] width 40 height 25
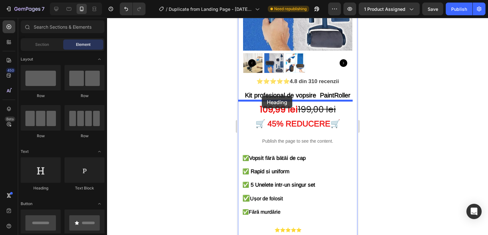
drag, startPoint x: 275, startPoint y: 188, endPoint x: 262, endPoint y: 96, distance: 93.4
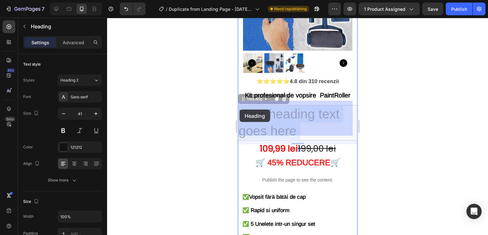
drag, startPoint x: 298, startPoint y: 126, endPoint x: 239, endPoint y: 109, distance: 60.7
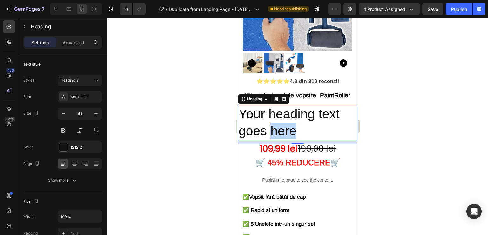
click at [281, 118] on p "Your heading text goes here" at bounding box center [297, 123] width 118 height 34
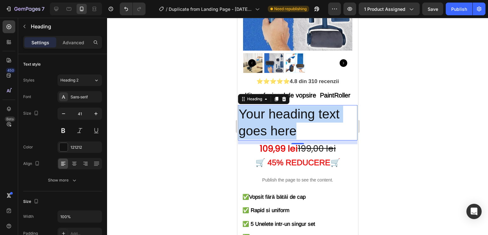
click at [281, 118] on p "Your heading text goes here" at bounding box center [297, 123] width 118 height 34
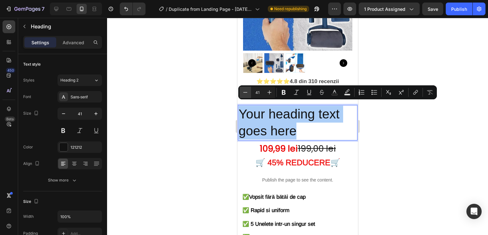
drag, startPoint x: 259, startPoint y: 93, endPoint x: 240, endPoint y: 95, distance: 19.8
click at [240, 95] on div "Minus 41 Plus" at bounding box center [258, 91] width 36 height 11
type input "1"
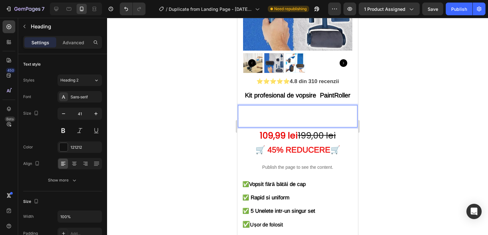
click at [263, 107] on p "7" at bounding box center [297, 116] width 118 height 21
click at [202, 117] on div at bounding box center [297, 126] width 381 height 217
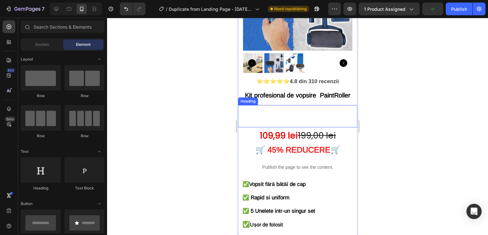
click at [269, 109] on p "⁠⁠⁠⁠⁠⁠⁠ 7" at bounding box center [297, 116] width 118 height 21
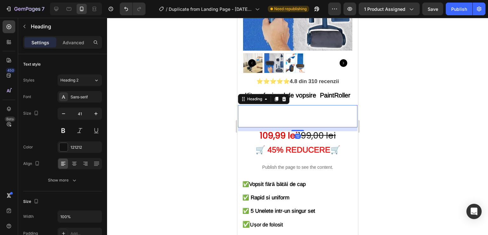
click at [273, 107] on p "7" at bounding box center [297, 116] width 118 height 21
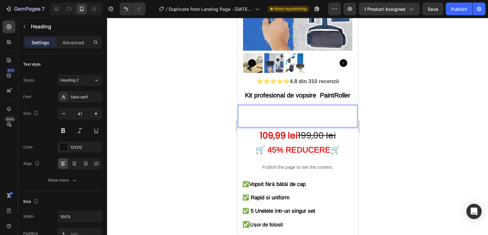
click at [269, 109] on p "7" at bounding box center [297, 116] width 118 height 21
click at [265, 110] on p "7" at bounding box center [297, 116] width 118 height 21
click at [264, 110] on p "7" at bounding box center [297, 116] width 118 height 21
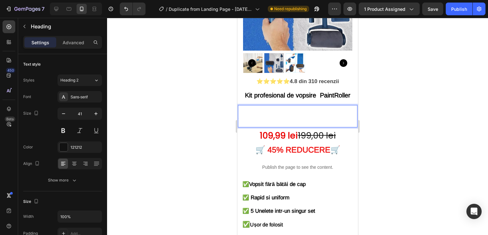
click at [264, 110] on p "7" at bounding box center [297, 116] width 118 height 21
click at [248, 109] on p "7" at bounding box center [297, 116] width 118 height 21
click at [263, 114] on p "7w" at bounding box center [297, 116] width 118 height 21
click at [263, 113] on p "7w" at bounding box center [297, 116] width 118 height 21
click at [264, 112] on p "7w" at bounding box center [297, 116] width 118 height 21
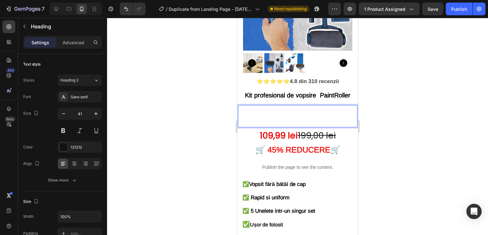
click at [411, 110] on div at bounding box center [297, 126] width 381 height 217
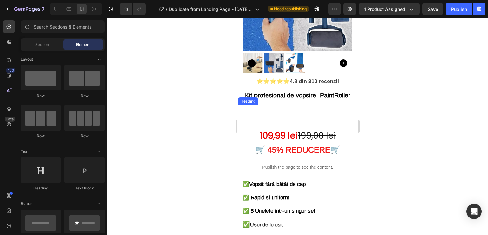
click at [310, 112] on p "⁠⁠⁠⁠⁠⁠⁠ 7ww" at bounding box center [297, 116] width 118 height 21
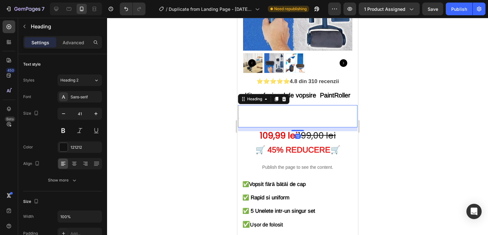
drag, startPoint x: 280, startPoint y: 113, endPoint x: 279, endPoint y: 107, distance: 6.1
click at [281, 112] on p "7ww" at bounding box center [297, 116] width 118 height 21
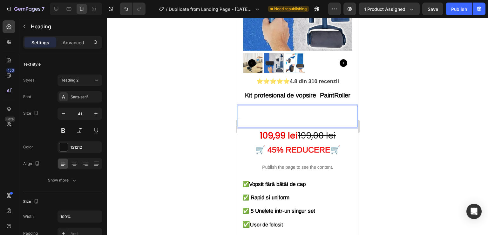
click at [279, 114] on p "7ww" at bounding box center [297, 116] width 118 height 21
click at [280, 109] on p "7www" at bounding box center [297, 116] width 118 height 21
click at [446, 92] on div at bounding box center [297, 126] width 381 height 217
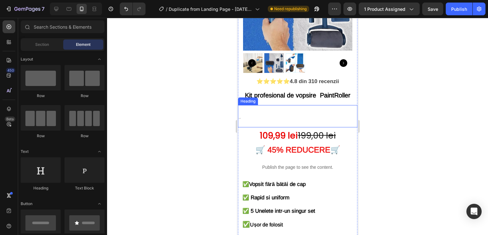
click at [325, 111] on p "⁠⁠⁠⁠⁠⁠⁠ 7wwwwwwwww" at bounding box center [297, 116] width 118 height 21
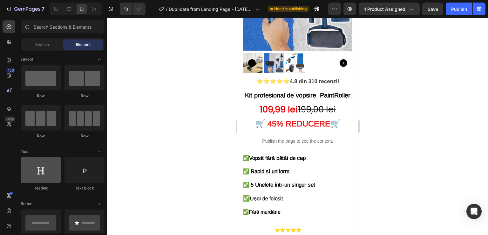
click at [48, 168] on div at bounding box center [41, 169] width 40 height 25
click at [48, 169] on div at bounding box center [41, 169] width 40 height 25
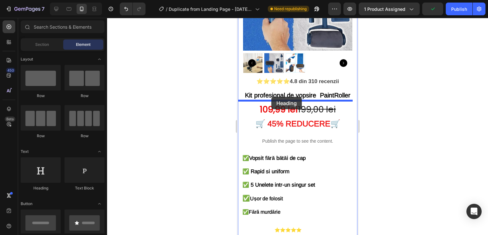
drag, startPoint x: 351, startPoint y: 162, endPoint x: 271, endPoint y: 97, distance: 103.9
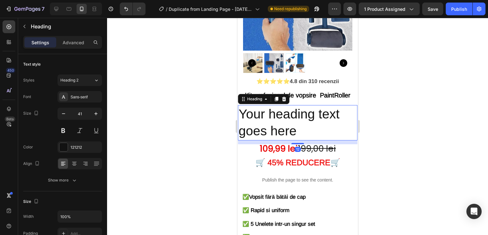
click at [272, 113] on h2 "Your heading text goes here" at bounding box center [297, 122] width 119 height 35
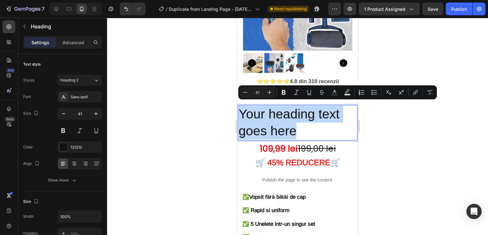
drag, startPoint x: 303, startPoint y: 130, endPoint x: 228, endPoint y: 105, distance: 78.5
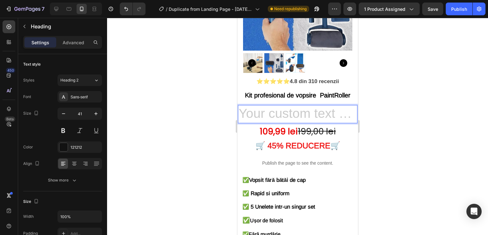
click at [262, 106] on h2 "Rich Text Editor. Editing area: main" at bounding box center [297, 114] width 119 height 18
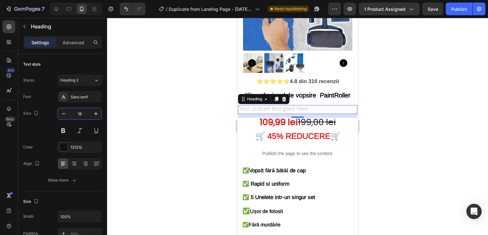
type input "18"
click at [269, 105] on h2 "Rich Text Editor. Editing area: main" at bounding box center [297, 109] width 119 height 9
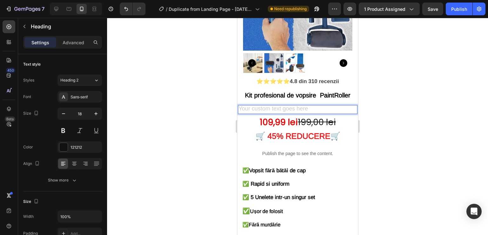
click at [269, 105] on h2 "Rich Text Editor. Editing area: main" at bounding box center [297, 109] width 119 height 9
drag, startPoint x: 78, startPoint y: 91, endPoint x: 80, endPoint y: 93, distance: 3.6
click at [78, 91] on div "Sans-serif" at bounding box center [80, 96] width 44 height 11
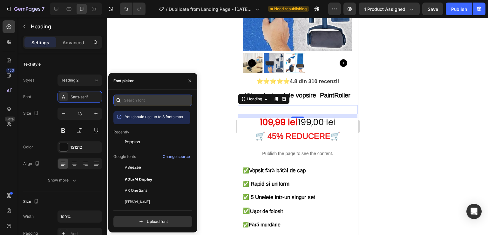
click at [133, 105] on input "text" at bounding box center [152, 99] width 79 height 11
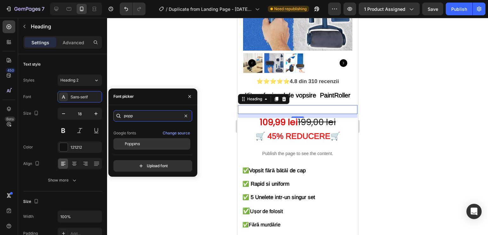
type input "popp"
click at [138, 140] on div "Poppins" at bounding box center [151, 143] width 77 height 11
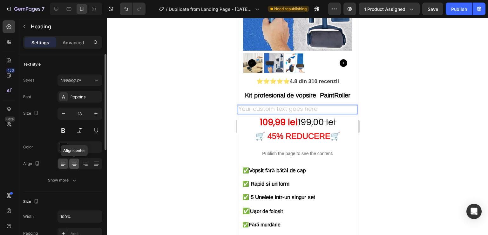
click at [76, 162] on icon at bounding box center [74, 163] width 6 height 6
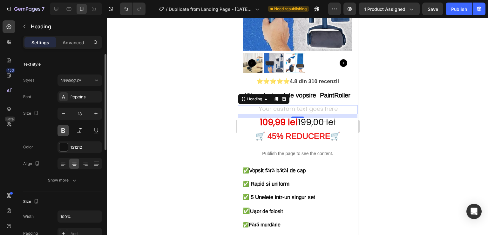
click at [62, 130] on button at bounding box center [63, 130] width 11 height 11
click at [264, 105] on h2 "Rich Text Editor. Editing area: main" at bounding box center [297, 109] width 119 height 9
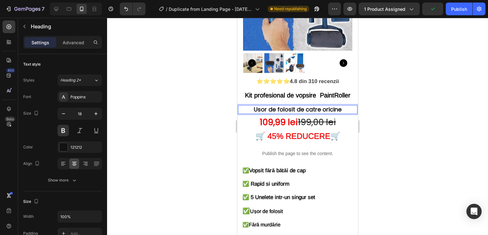
click at [375, 101] on div at bounding box center [297, 126] width 381 height 217
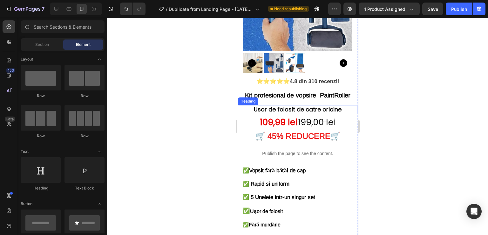
click at [321, 108] on p "Usor de folosit de catre oricine" at bounding box center [297, 109] width 118 height 7
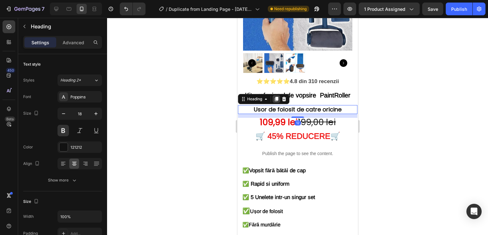
click at [277, 97] on icon at bounding box center [276, 99] width 3 height 4
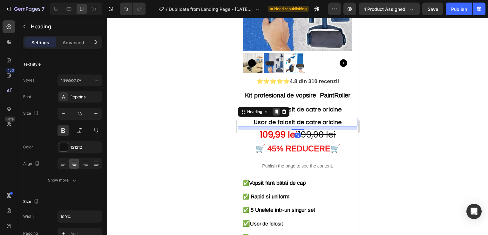
click at [275, 109] on icon at bounding box center [276, 111] width 5 height 5
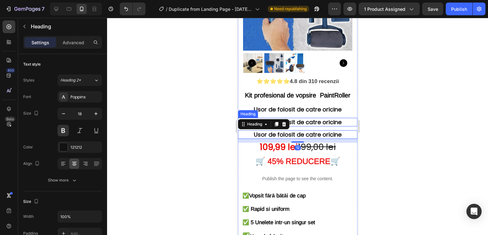
click at [327, 118] on h2 "Usor de folosit de catre oricine" at bounding box center [297, 122] width 119 height 9
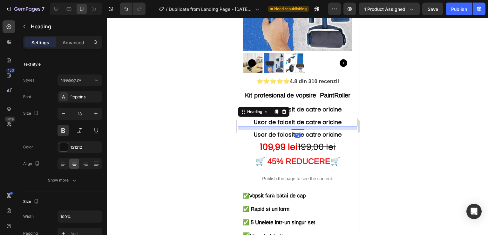
click at [333, 118] on h2 "Usor de folosit de catre oricine" at bounding box center [297, 122] width 119 height 9
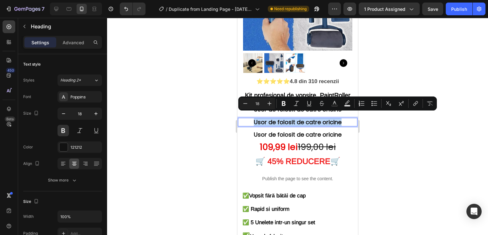
drag, startPoint x: 347, startPoint y: 118, endPoint x: 252, endPoint y: 118, distance: 95.7
click at [252, 118] on p "Usor de folosit de catre oricine" at bounding box center [297, 121] width 118 height 7
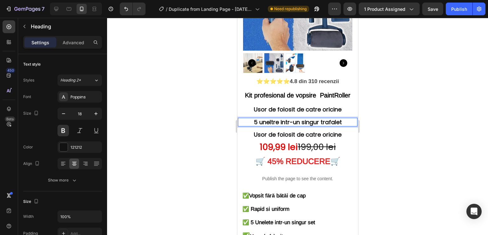
click at [334, 121] on h2 "5 uneltre intr-un singur trafalet" at bounding box center [297, 122] width 119 height 9
click at [331, 131] on h2 "Usor de folosit de catre oricine" at bounding box center [297, 134] width 119 height 9
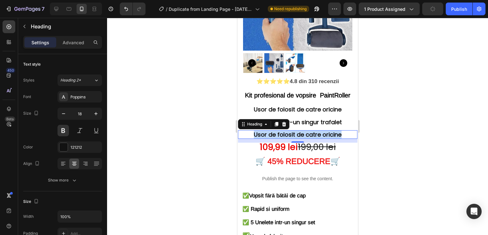
click at [331, 131] on p "Usor de folosit de catre oricine" at bounding box center [297, 134] width 118 height 7
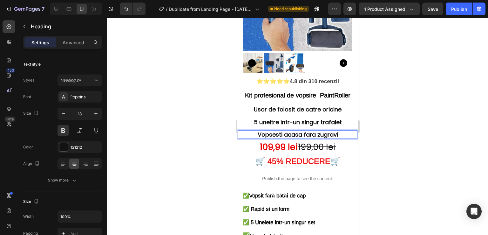
click at [383, 143] on div at bounding box center [297, 126] width 381 height 217
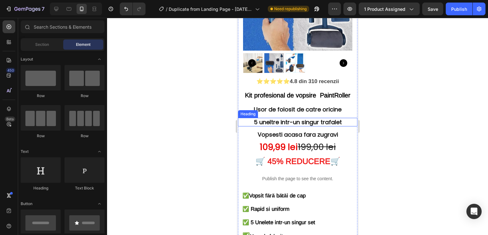
click at [294, 119] on p "5 uneltre intr-un singur trafalet" at bounding box center [297, 121] width 118 height 7
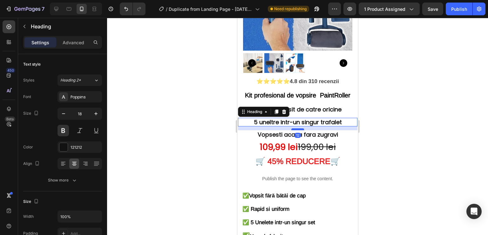
click at [297, 128] on div at bounding box center [297, 129] width 13 height 2
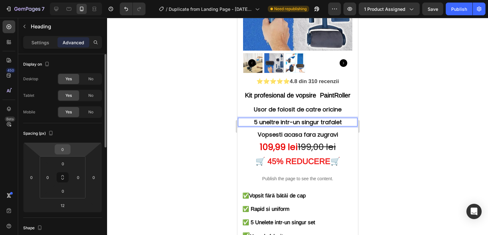
click at [70, 148] on div "0" at bounding box center [63, 149] width 16 height 10
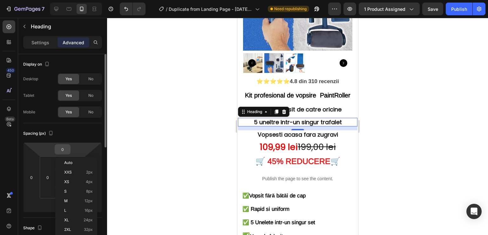
click at [67, 149] on input "0" at bounding box center [62, 149] width 13 height 10
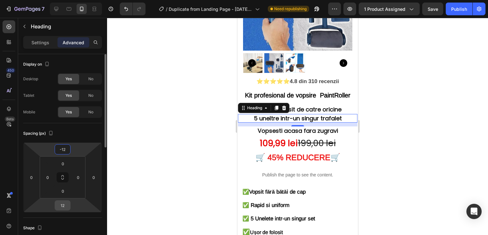
type input "-12"
click at [66, 208] on input "12" at bounding box center [62, 205] width 13 height 10
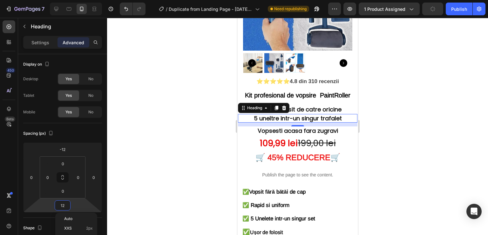
click at [200, 157] on div at bounding box center [297, 126] width 381 height 217
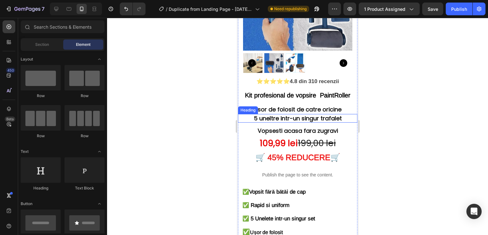
click at [287, 114] on p "5 uneltre intr-un singur trafalet" at bounding box center [297, 117] width 118 height 7
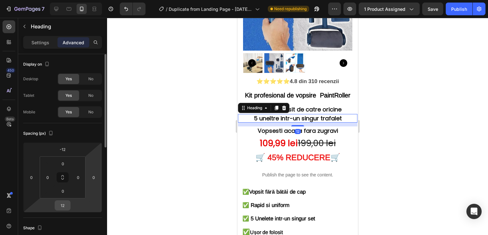
click at [65, 206] on input "12" at bounding box center [62, 205] width 13 height 10
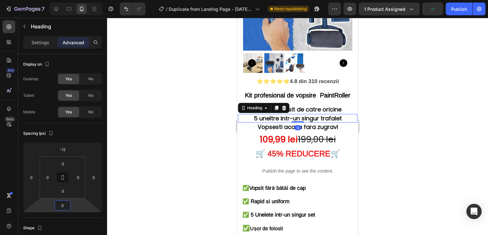
click at [188, 167] on div at bounding box center [297, 126] width 381 height 217
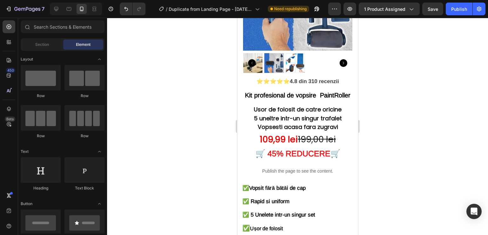
click at [417, 116] on div at bounding box center [297, 126] width 381 height 217
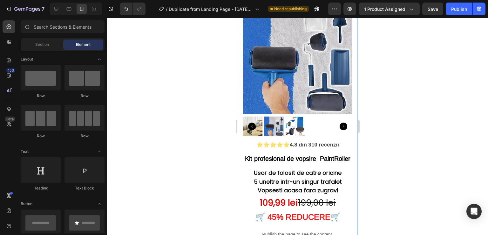
scroll to position [32, 0]
click at [297, 156] on span "Kit profesional de vopsire PaintRoller" at bounding box center [298, 158] width 106 height 7
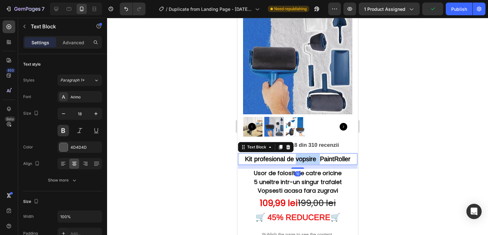
click at [307, 156] on span "Kit profesional de vopsire PaintRoller" at bounding box center [298, 158] width 106 height 7
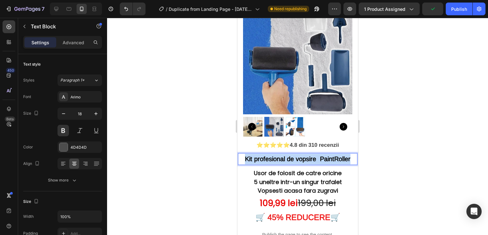
click at [307, 156] on span "Kit profesional de vopsire PaintRoller" at bounding box center [298, 158] width 106 height 7
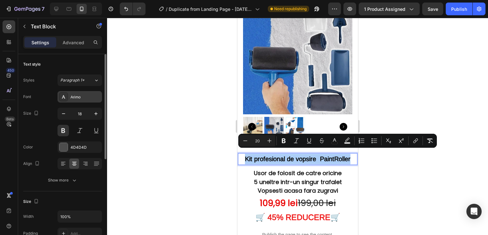
click at [78, 101] on div "Arimo" at bounding box center [80, 96] width 44 height 11
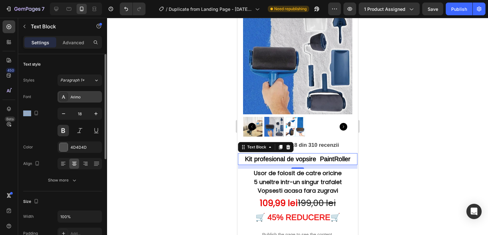
click at [76, 97] on div "Arimo" at bounding box center [86, 97] width 30 height 6
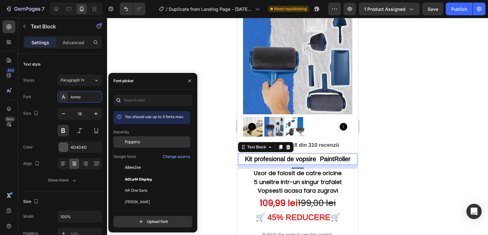
click at [145, 142] on div "Poppins" at bounding box center [157, 142] width 64 height 6
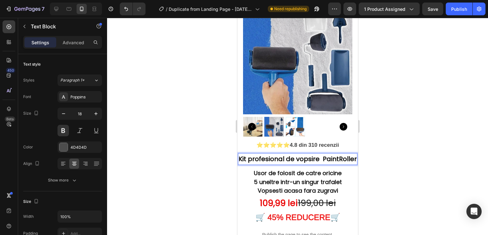
click at [432, 144] on div at bounding box center [297, 126] width 381 height 217
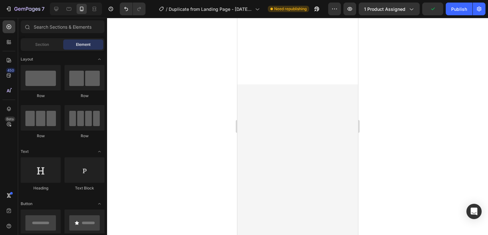
scroll to position [795, 0]
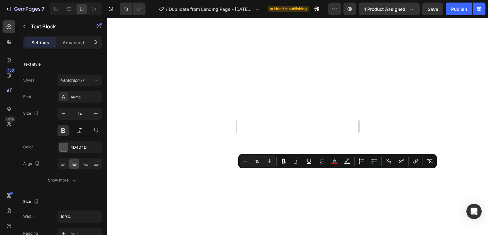
drag, startPoint x: 341, startPoint y: 173, endPoint x: 262, endPoint y: 175, distance: 79.5
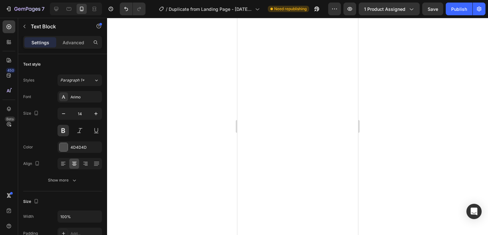
click at [388, 166] on div at bounding box center [297, 126] width 381 height 217
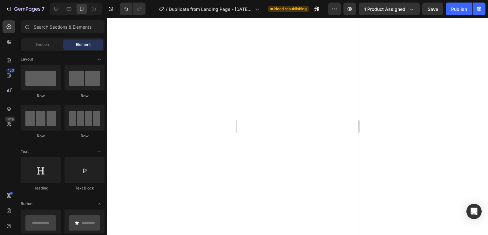
click at [432, 164] on div at bounding box center [297, 126] width 381 height 217
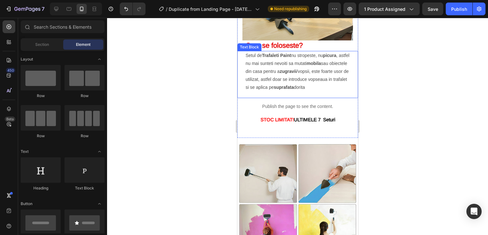
scroll to position [1176, 0]
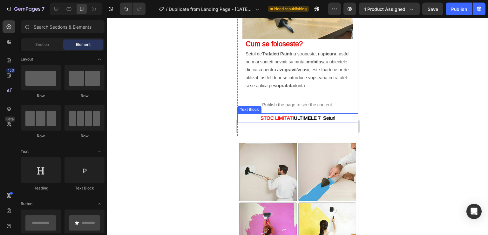
click at [301, 120] on span "ULTIMELE 7 Seturi" at bounding box center [314, 117] width 41 height 5
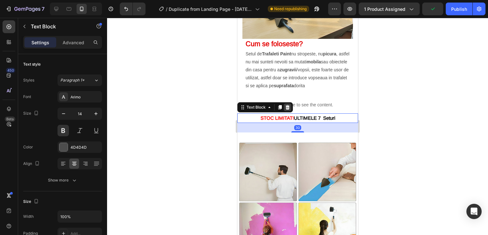
click at [285, 108] on icon at bounding box center [287, 107] width 5 height 5
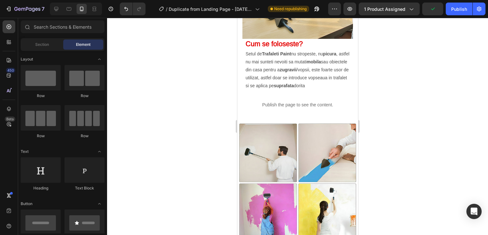
click at [457, 124] on div at bounding box center [297, 126] width 381 height 217
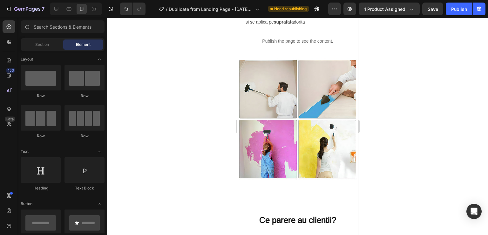
click at [201, 123] on div at bounding box center [297, 126] width 381 height 217
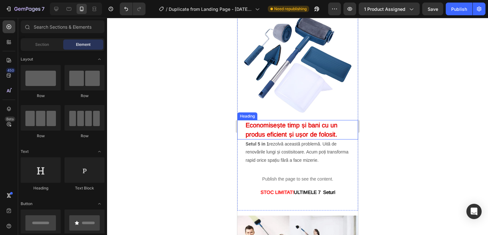
scroll to position [539, 0]
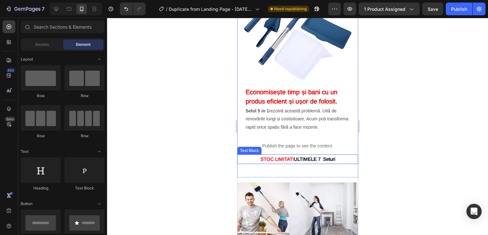
click at [315, 156] on span "ULTIMELE 7 Seturi" at bounding box center [314, 158] width 41 height 5
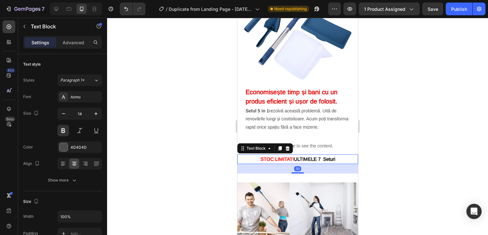
click at [331, 156] on span "ULTIMELE 7 Seturi" at bounding box center [314, 158] width 41 height 5
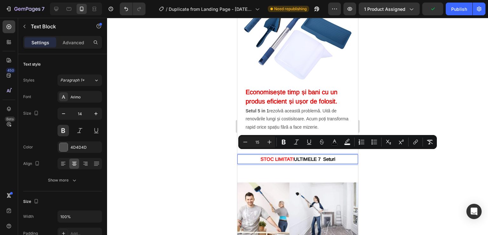
click at [334, 155] on p "STOC LIMITAT! ULTIMELE 7 Seturi" at bounding box center [297, 159] width 104 height 8
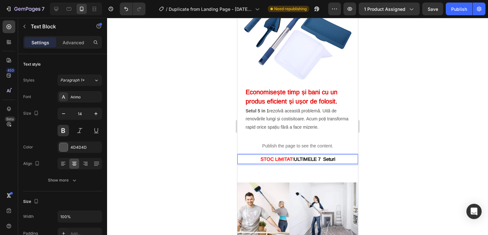
drag, startPoint x: 339, startPoint y: 154, endPoint x: 290, endPoint y: 153, distance: 48.3
click at [291, 155] on p "STOC LIMITAT! ULTIMELE 7 Seturi" at bounding box center [297, 159] width 104 height 8
click at [390, 139] on div at bounding box center [297, 126] width 381 height 217
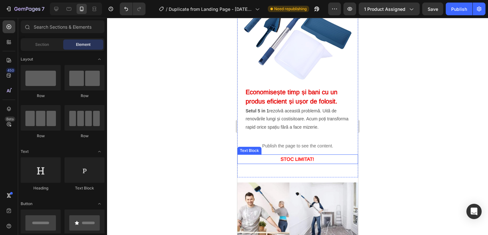
click at [292, 156] on span "STOC LIMITAT!" at bounding box center [296, 158] width 33 height 5
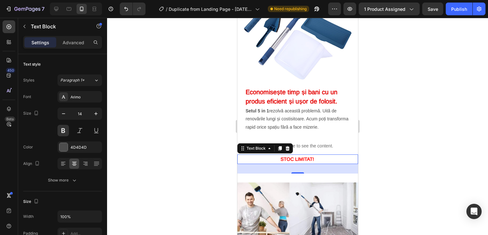
click at [219, 160] on div at bounding box center [297, 126] width 381 height 217
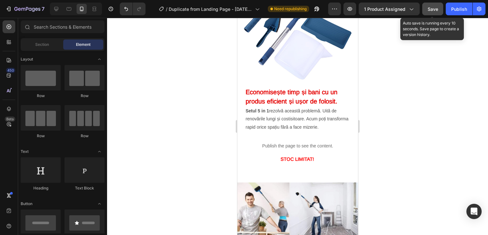
click at [434, 6] on div "Save" at bounding box center [433, 9] width 10 height 7
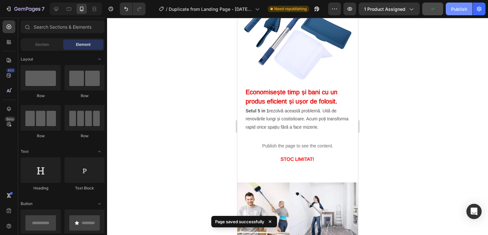
click at [458, 7] on div "Publish" at bounding box center [459, 9] width 16 height 7
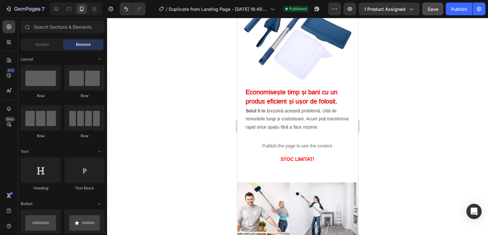
click at [160, 123] on div at bounding box center [297, 126] width 381 height 217
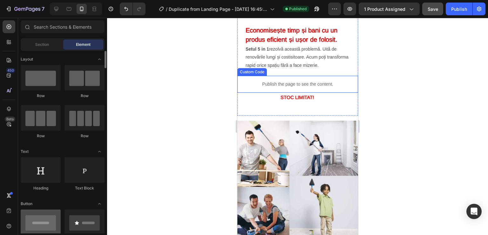
scroll to position [603, 0]
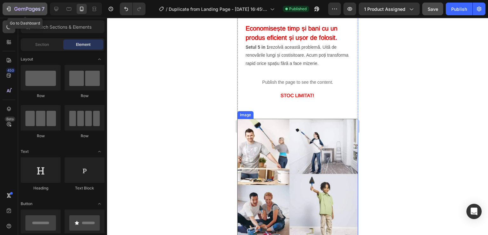
click at [8, 3] on button "7" at bounding box center [25, 9] width 45 height 13
